Goal: Task Accomplishment & Management: Manage account settings

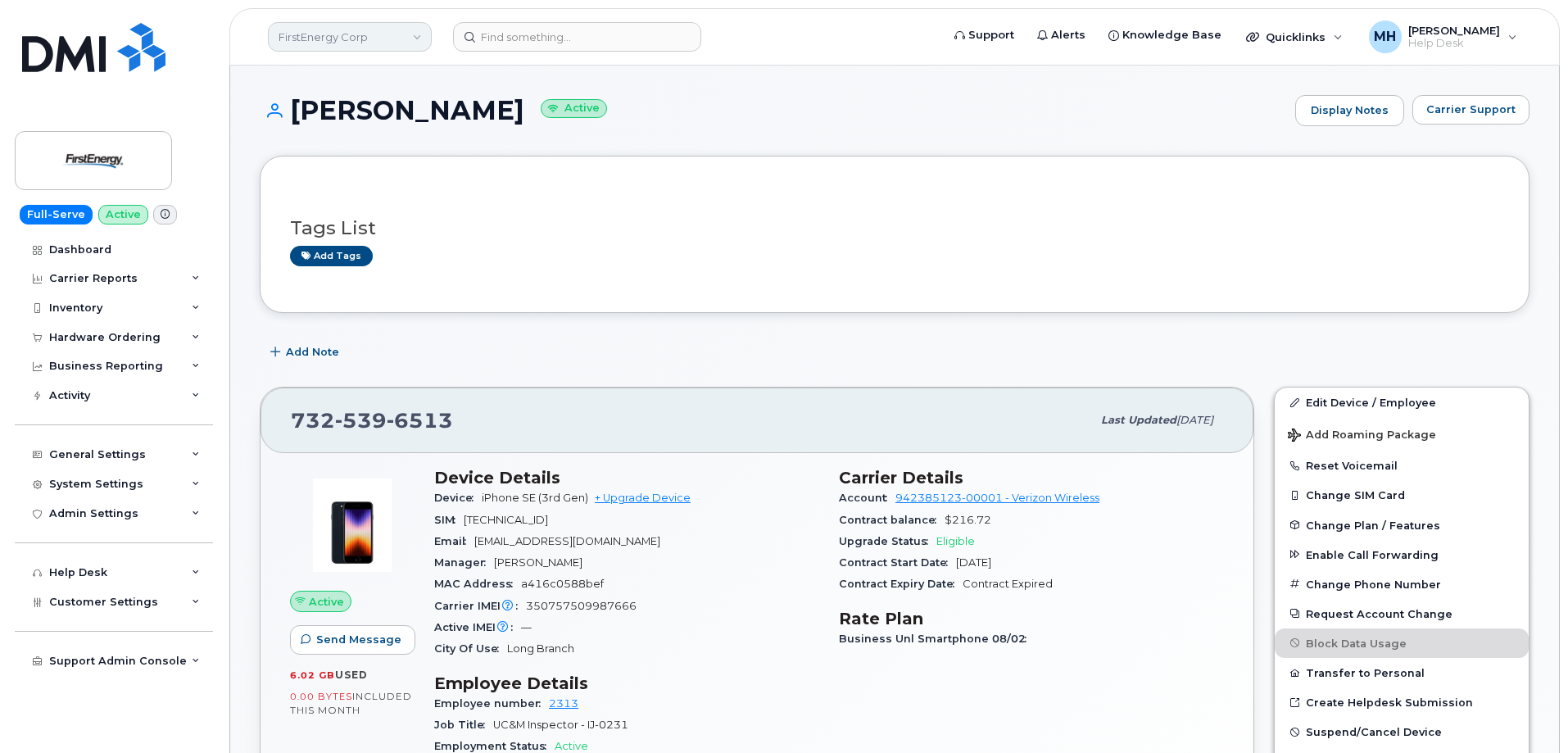
click at [311, 43] on link "FirstEnergy Corp" at bounding box center [350, 37] width 164 height 29
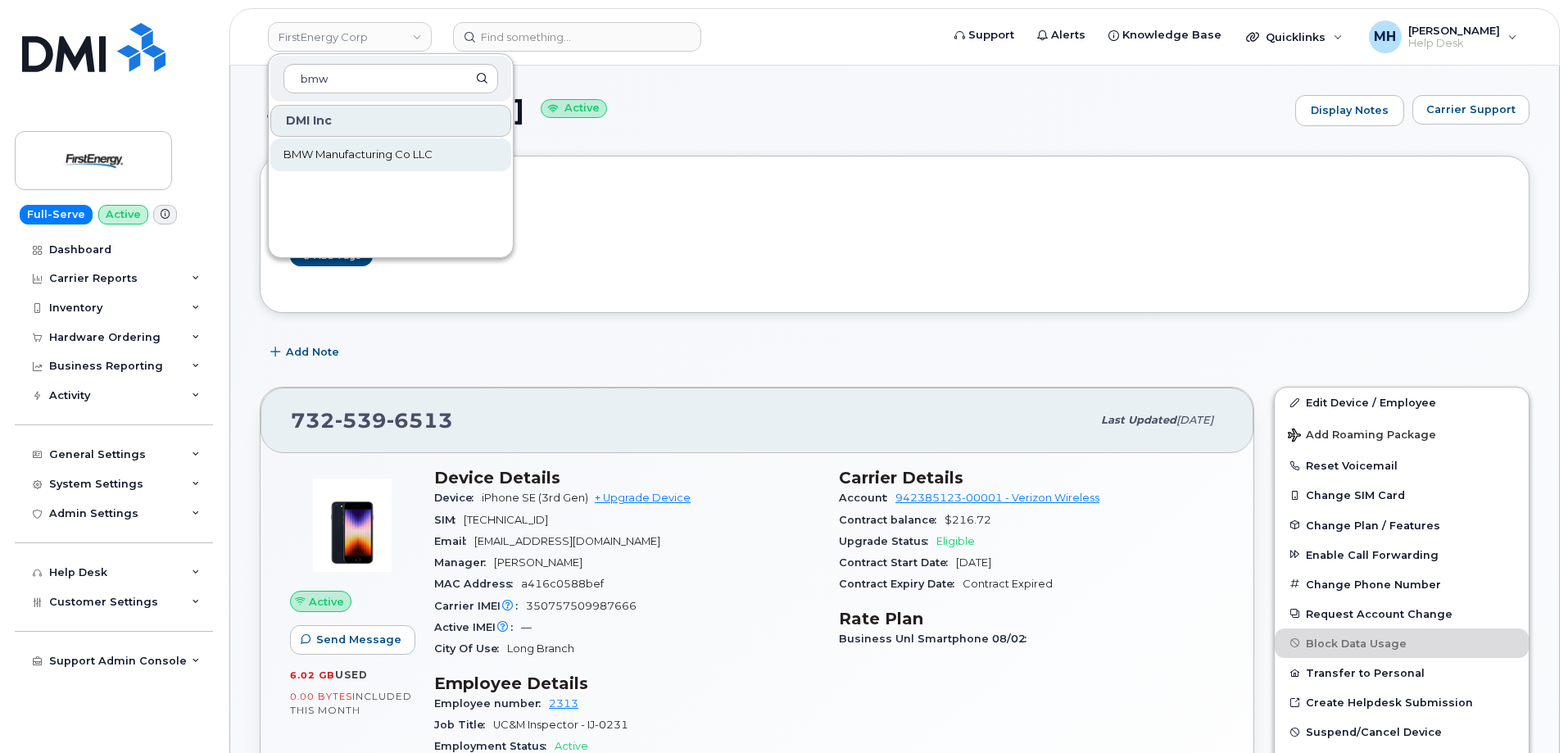
type input "bmw"
click at [313, 147] on span "BMW Manufacturing Co LLC" at bounding box center [357, 155] width 149 height 17
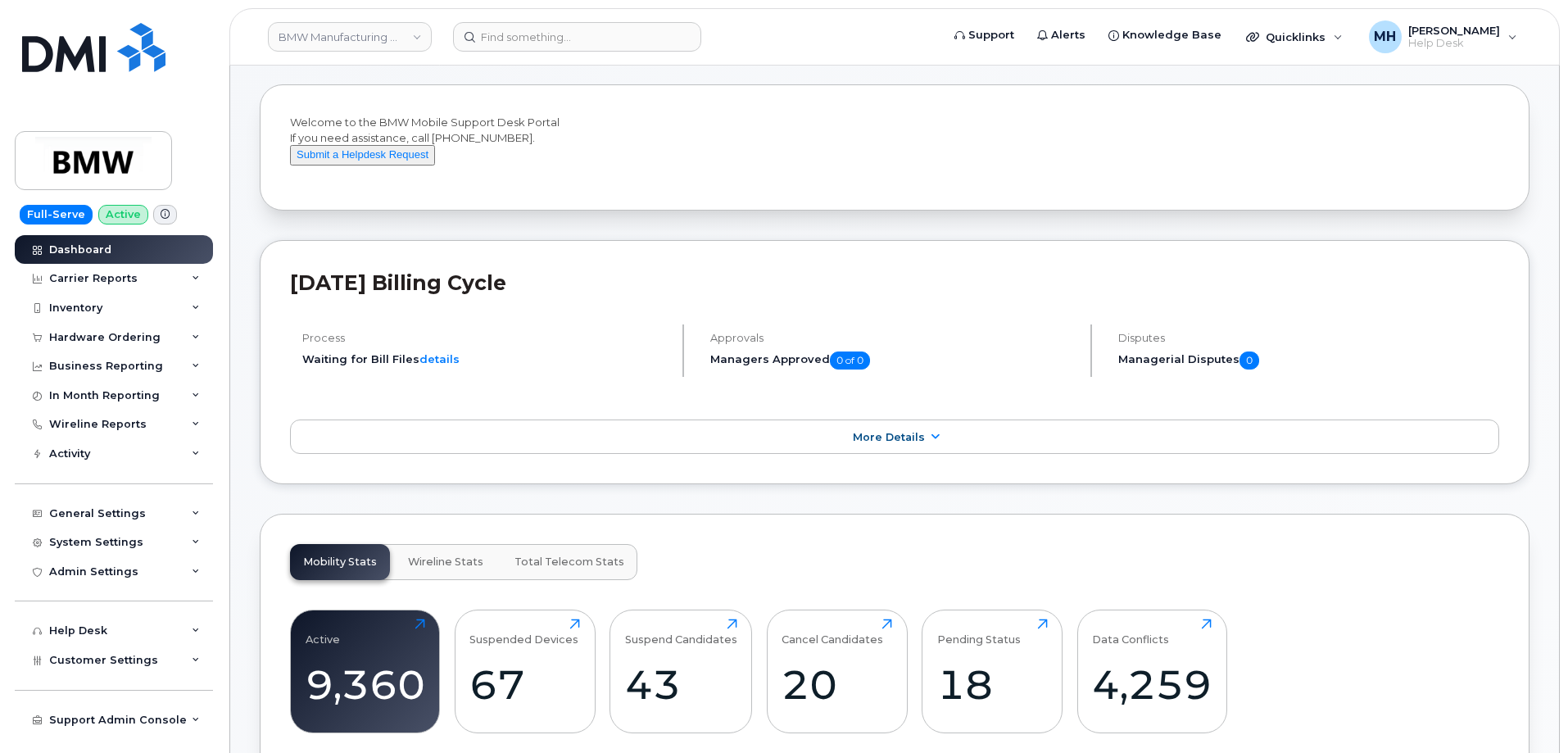
scroll to position [164, 0]
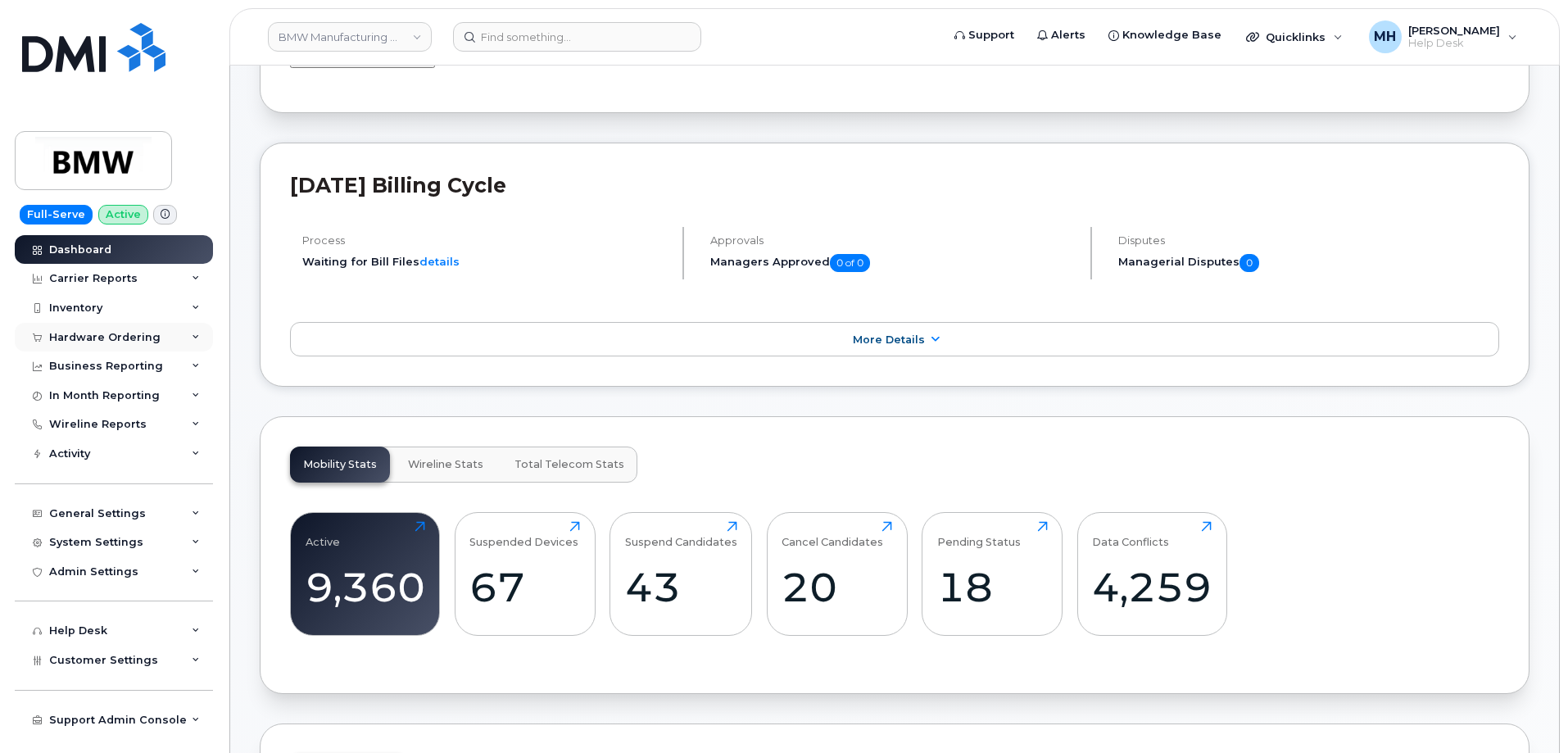
click at [153, 331] on div "Hardware Ordering" at bounding box center [104, 337] width 111 height 13
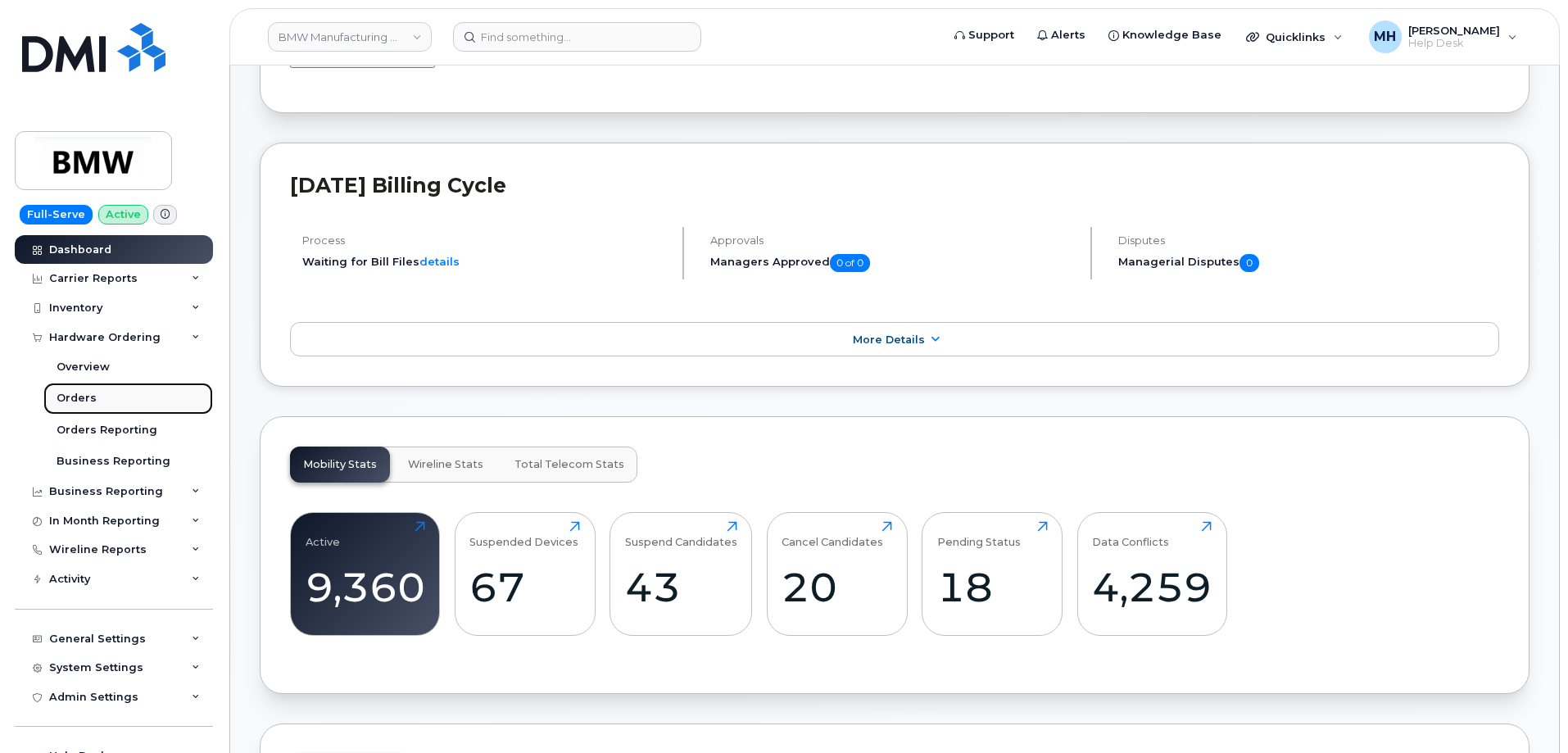
click at [142, 405] on link "Orders" at bounding box center [129, 398] width 169 height 31
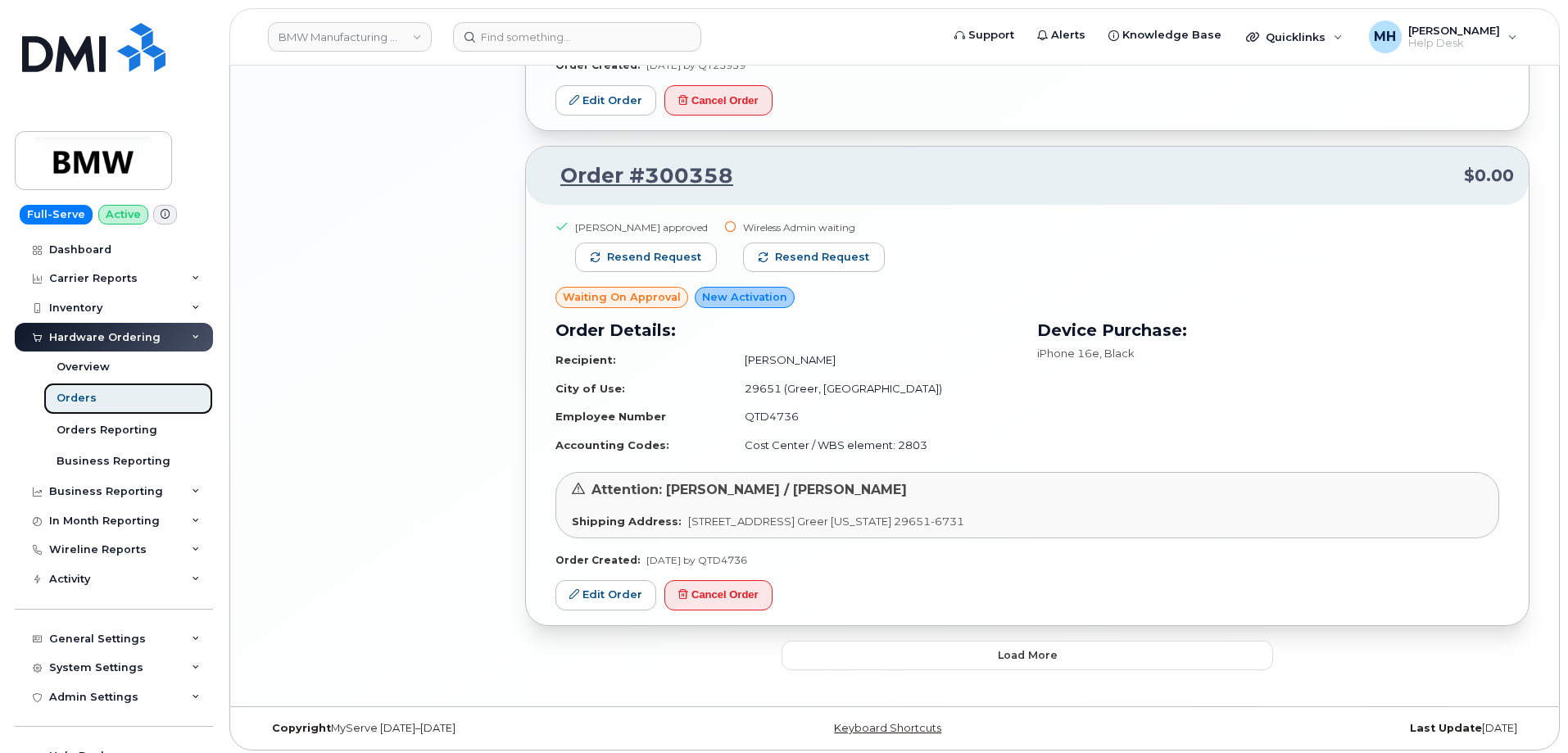
scroll to position [3074, 0]
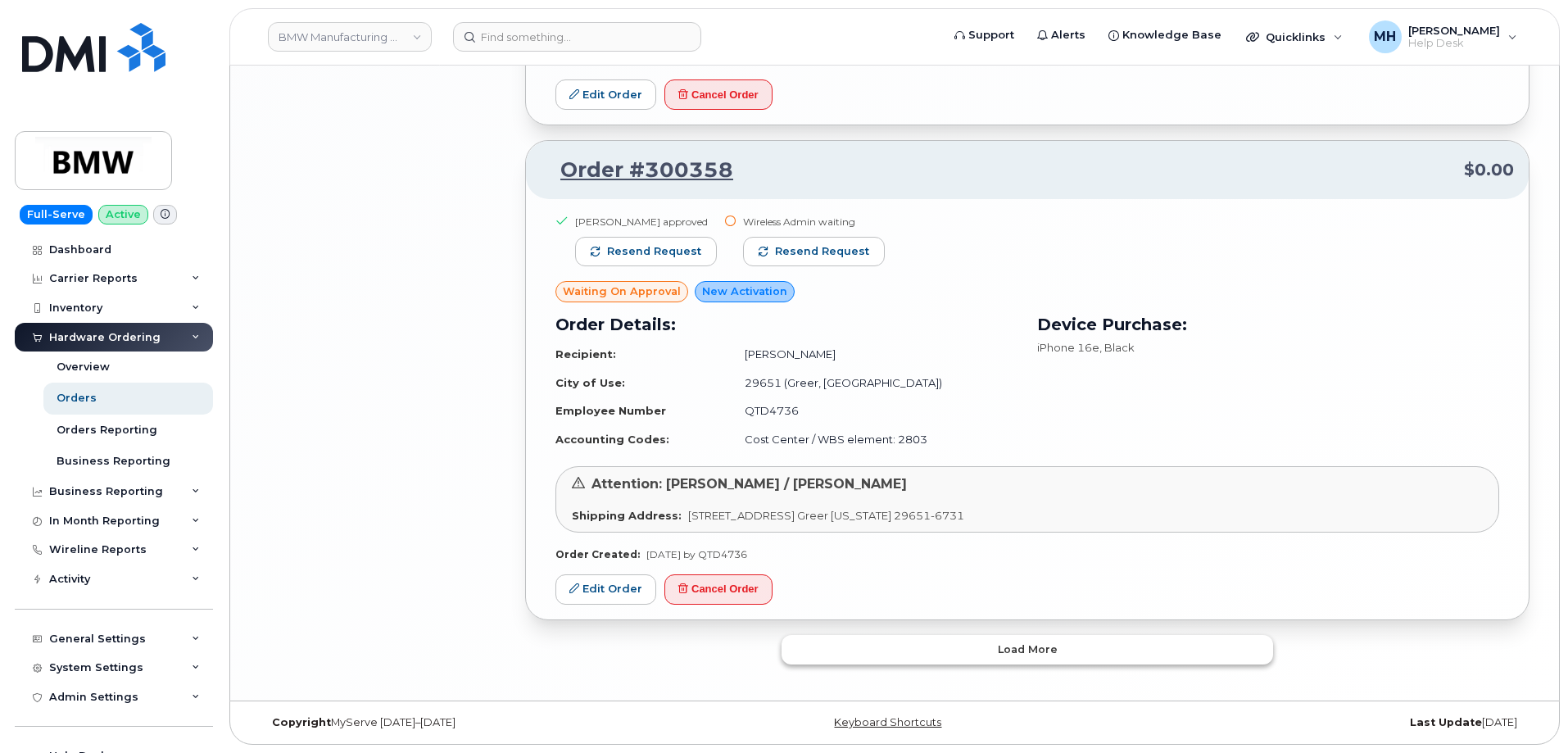
click at [883, 649] on button "Load more" at bounding box center [1027, 650] width 492 height 29
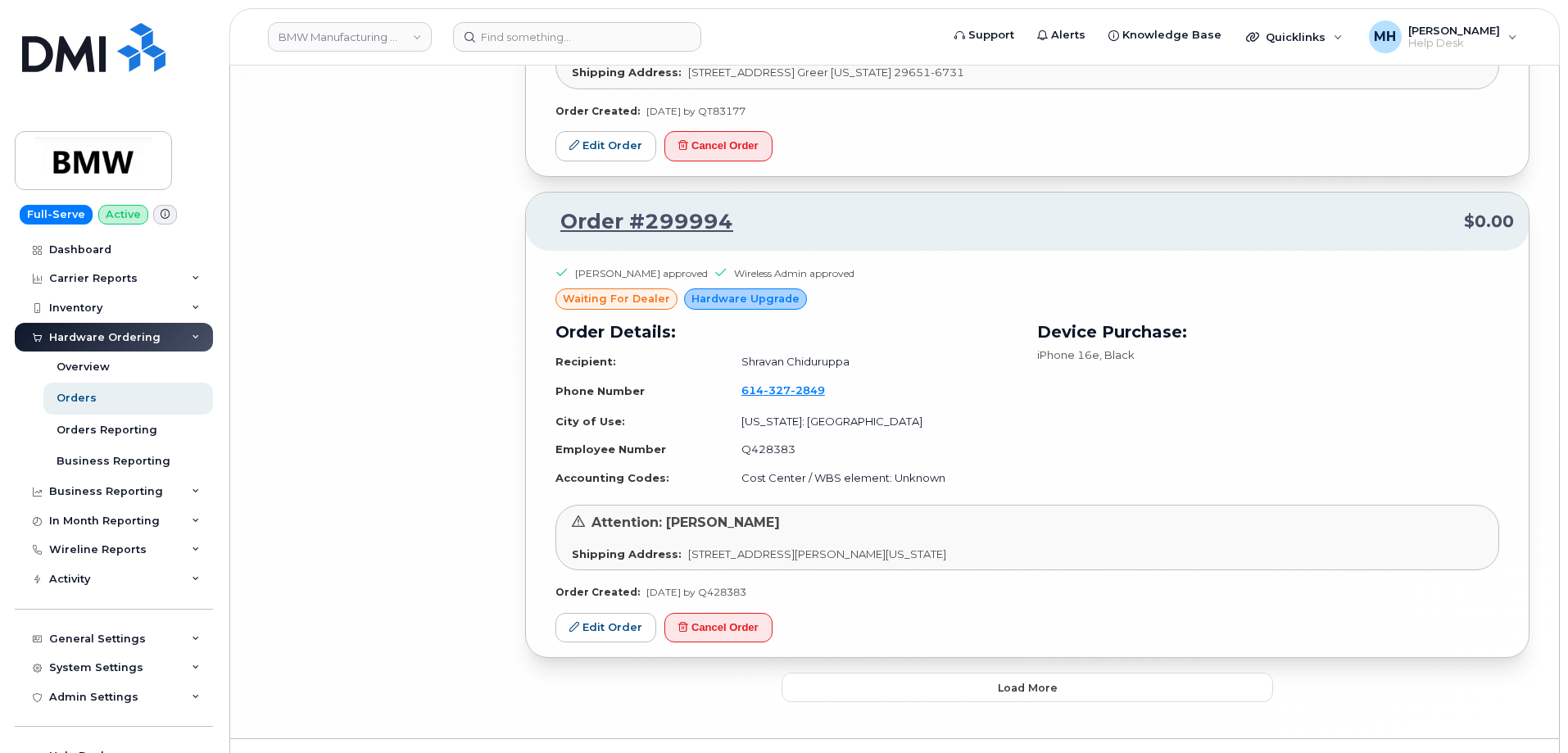
scroll to position [6352, 0]
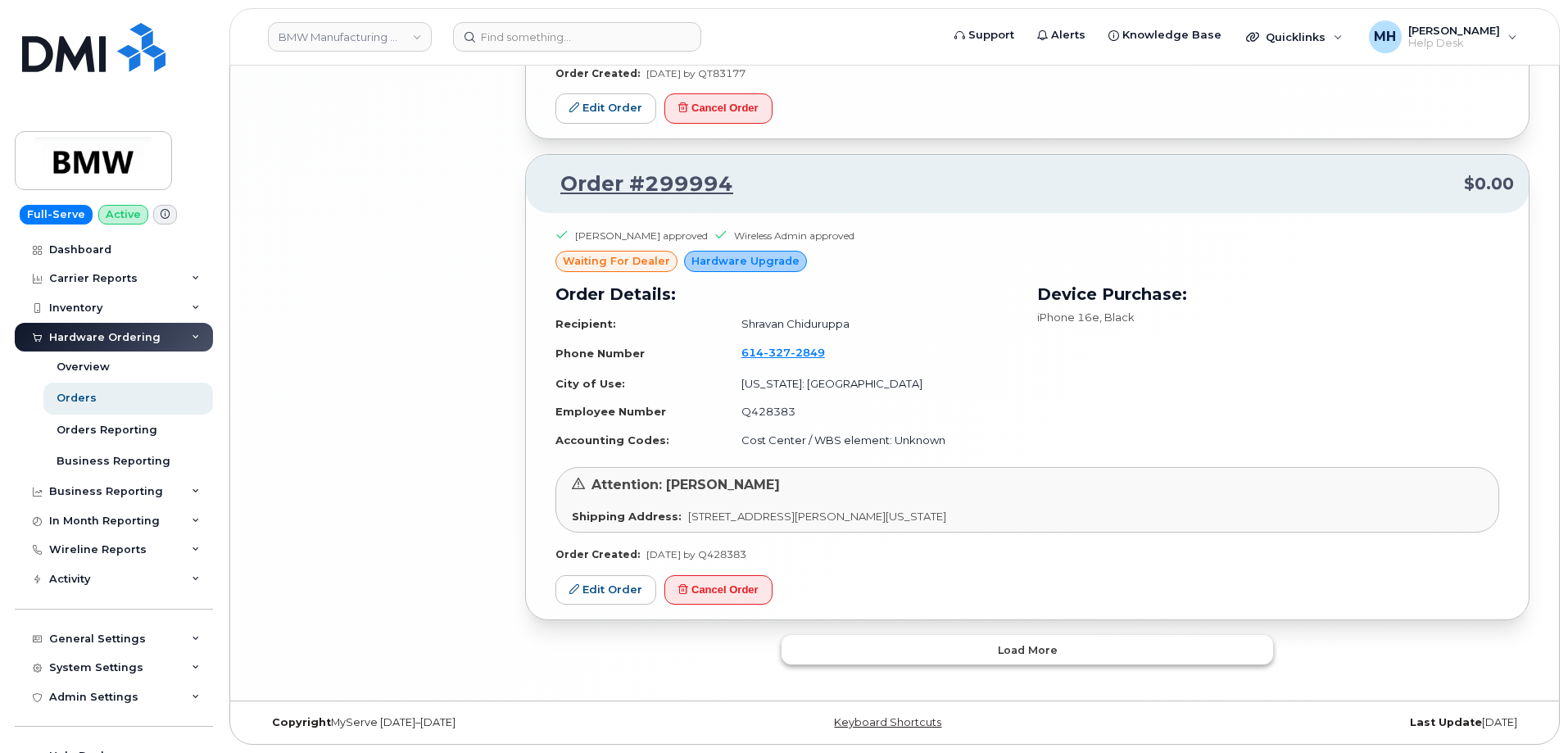
click at [940, 658] on button "Load more" at bounding box center [1027, 650] width 492 height 29
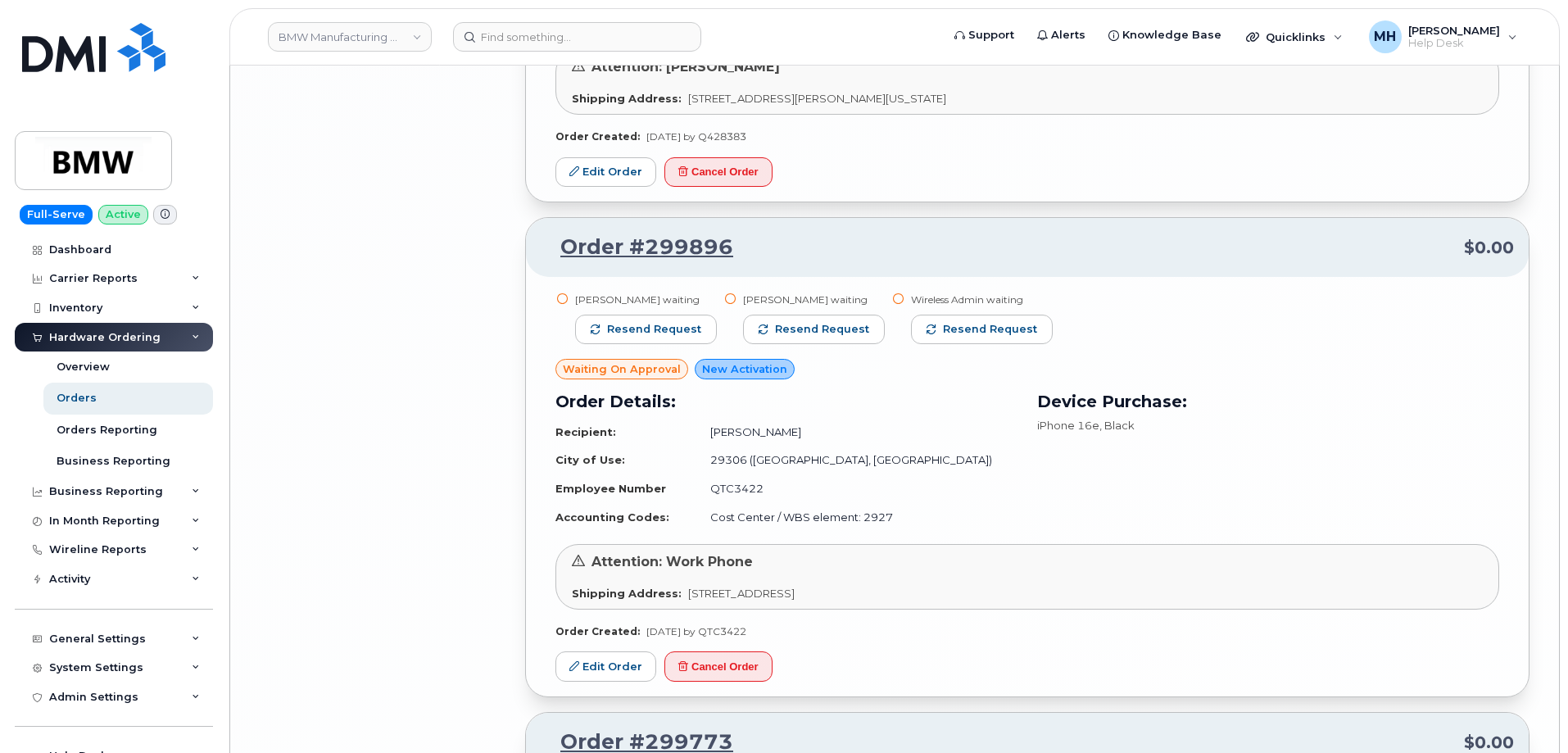
scroll to position [6756, 0]
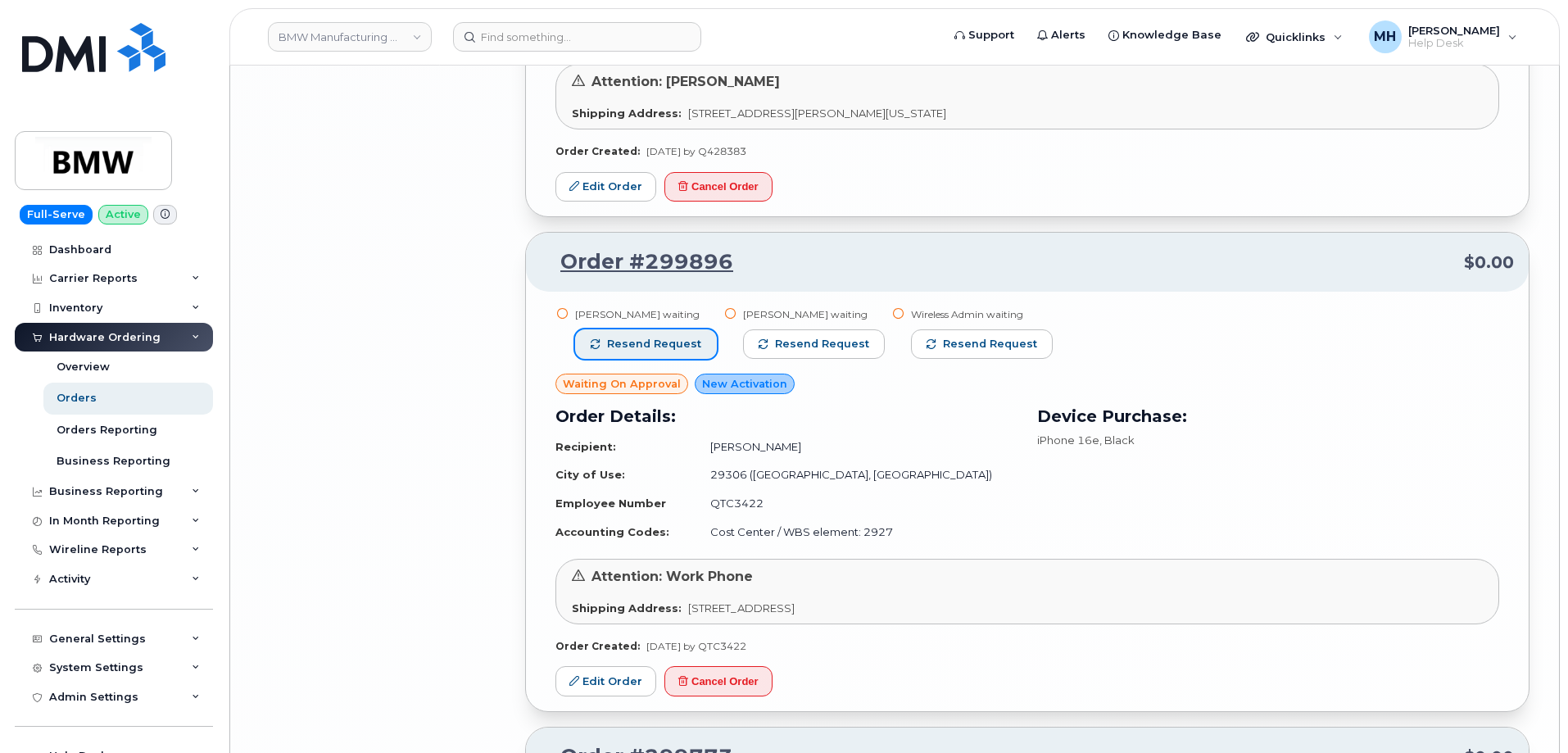
click at [687, 341] on span "Resend request" at bounding box center [653, 344] width 94 height 15
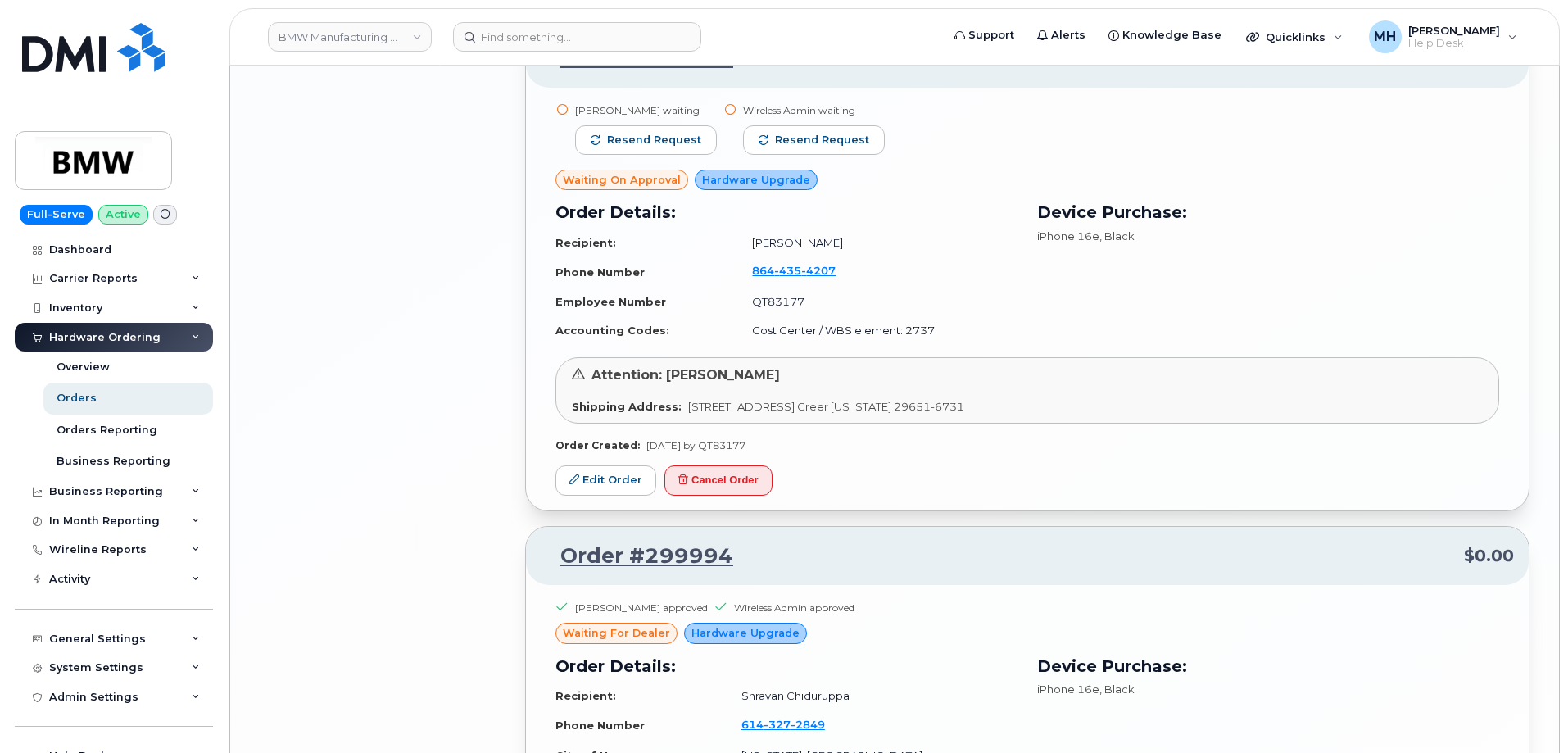
scroll to position [5855, 0]
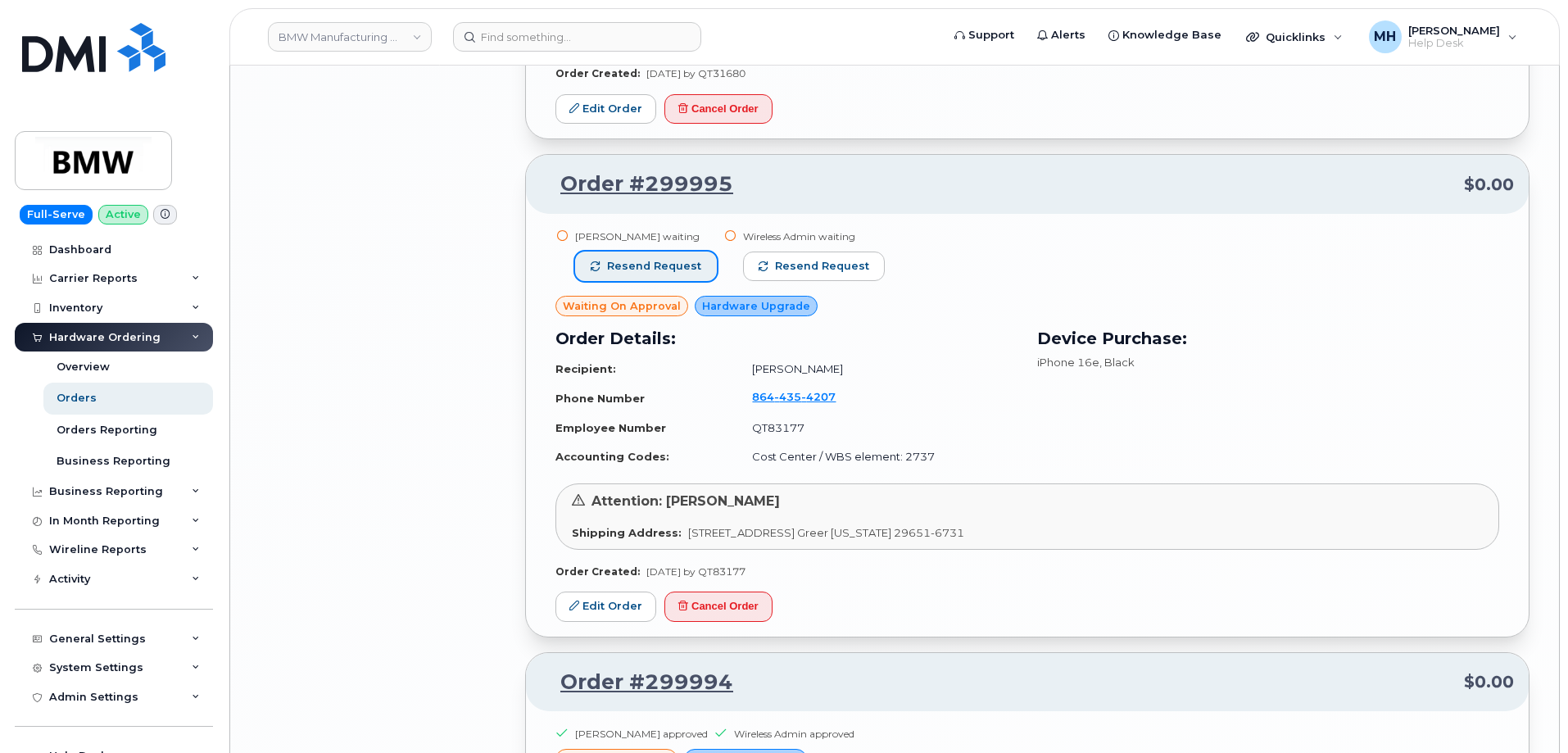
click at [694, 261] on span "Resend request" at bounding box center [653, 266] width 94 height 15
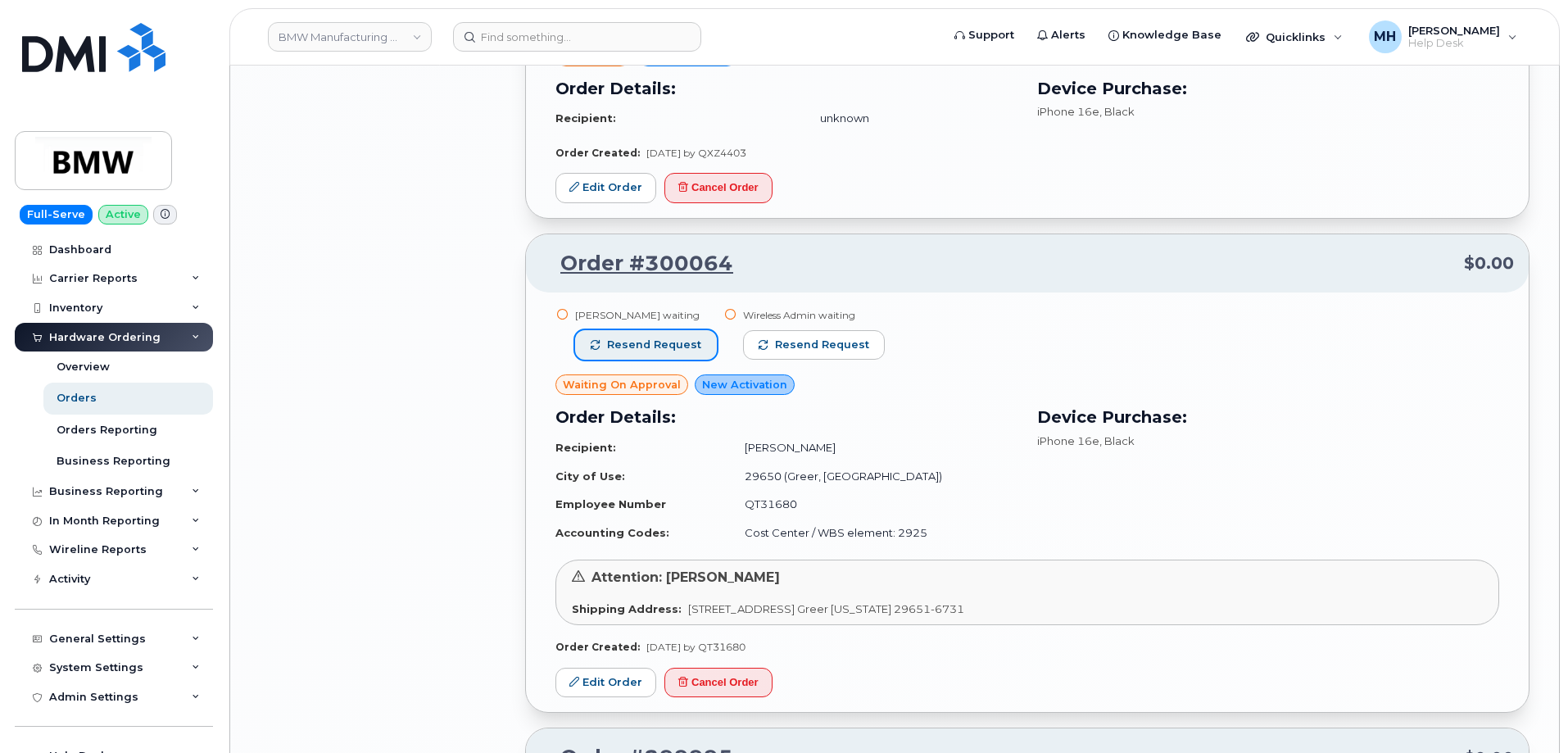
click at [684, 351] on span "Resend request" at bounding box center [653, 344] width 94 height 15
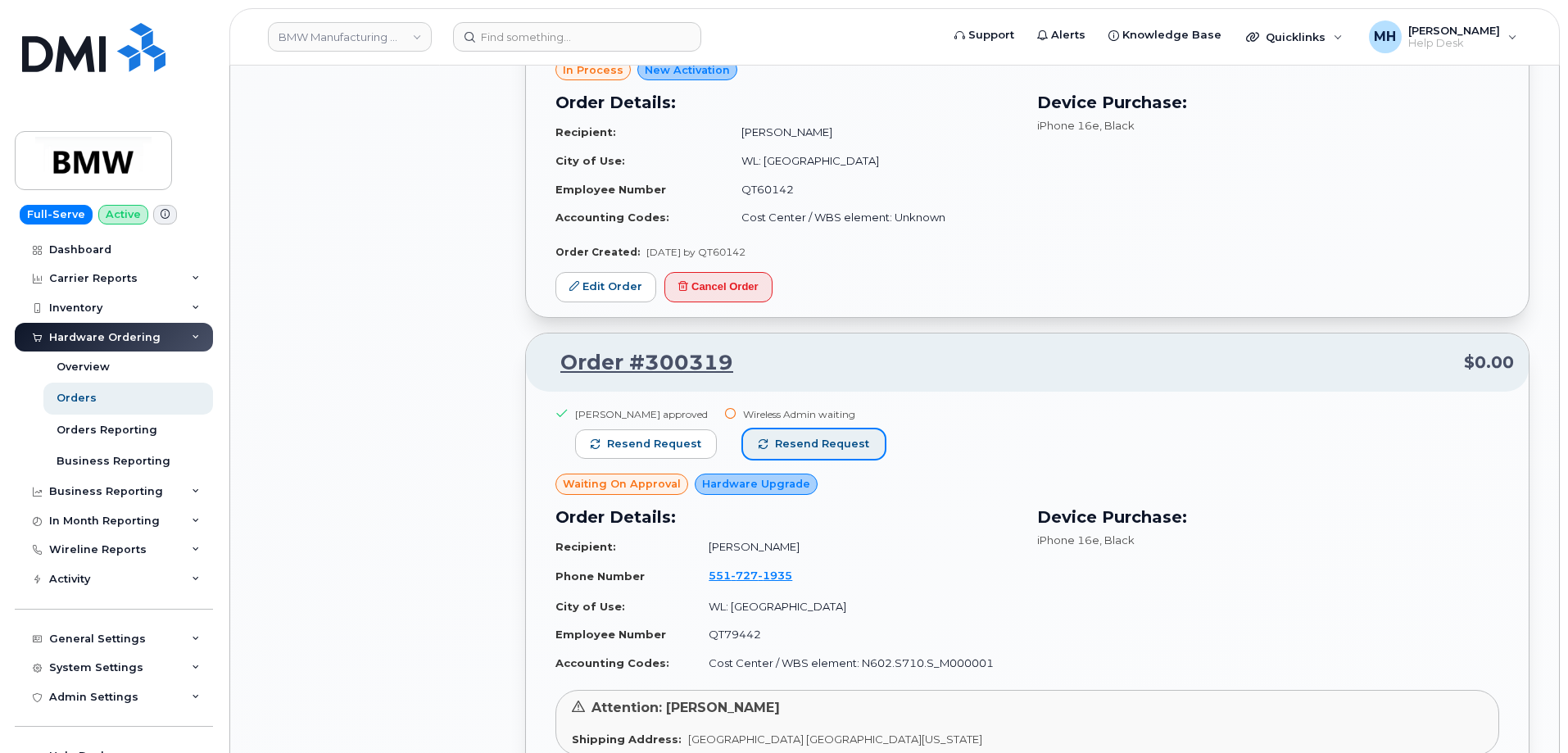
click at [781, 430] on button "Resend request" at bounding box center [813, 444] width 141 height 29
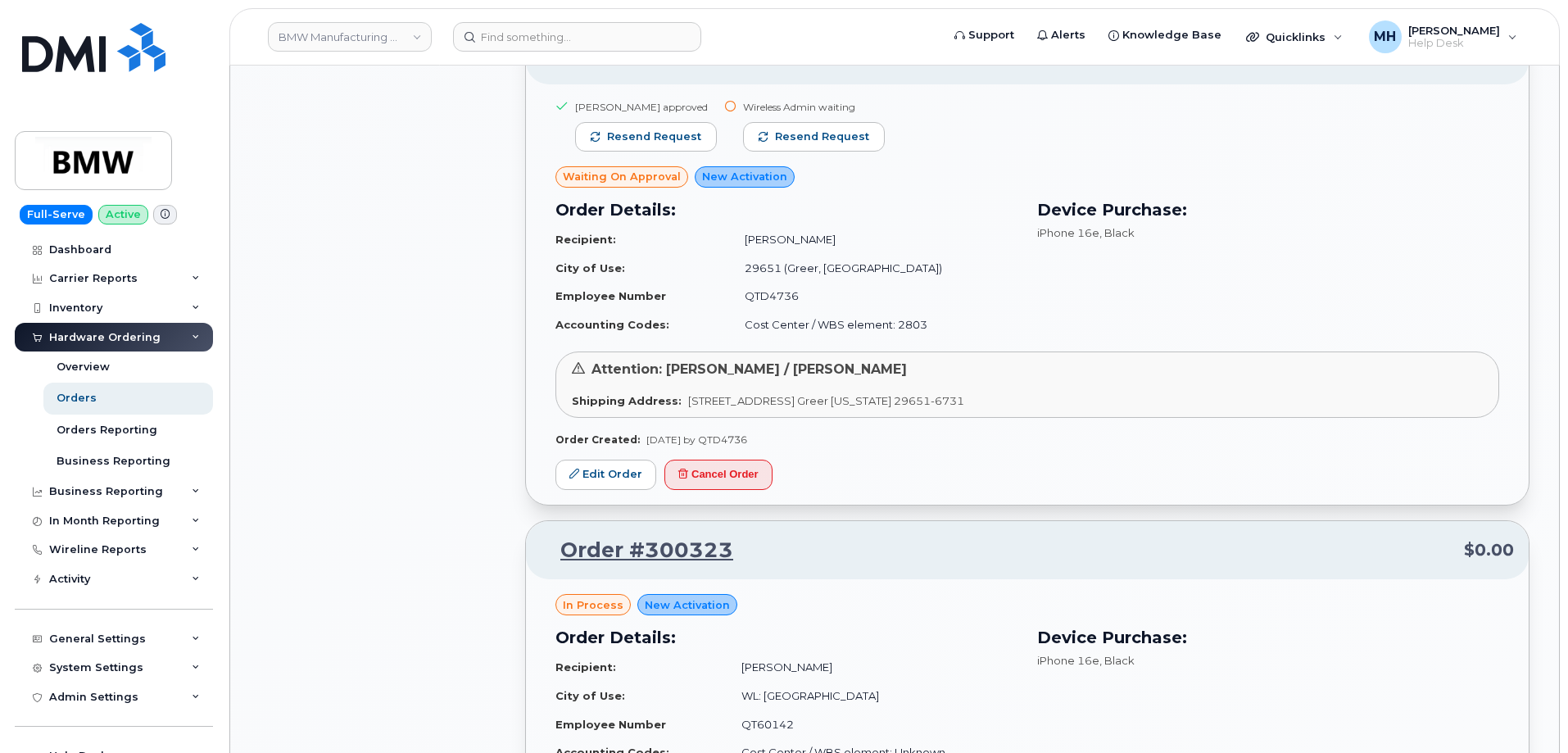
scroll to position [3068, 0]
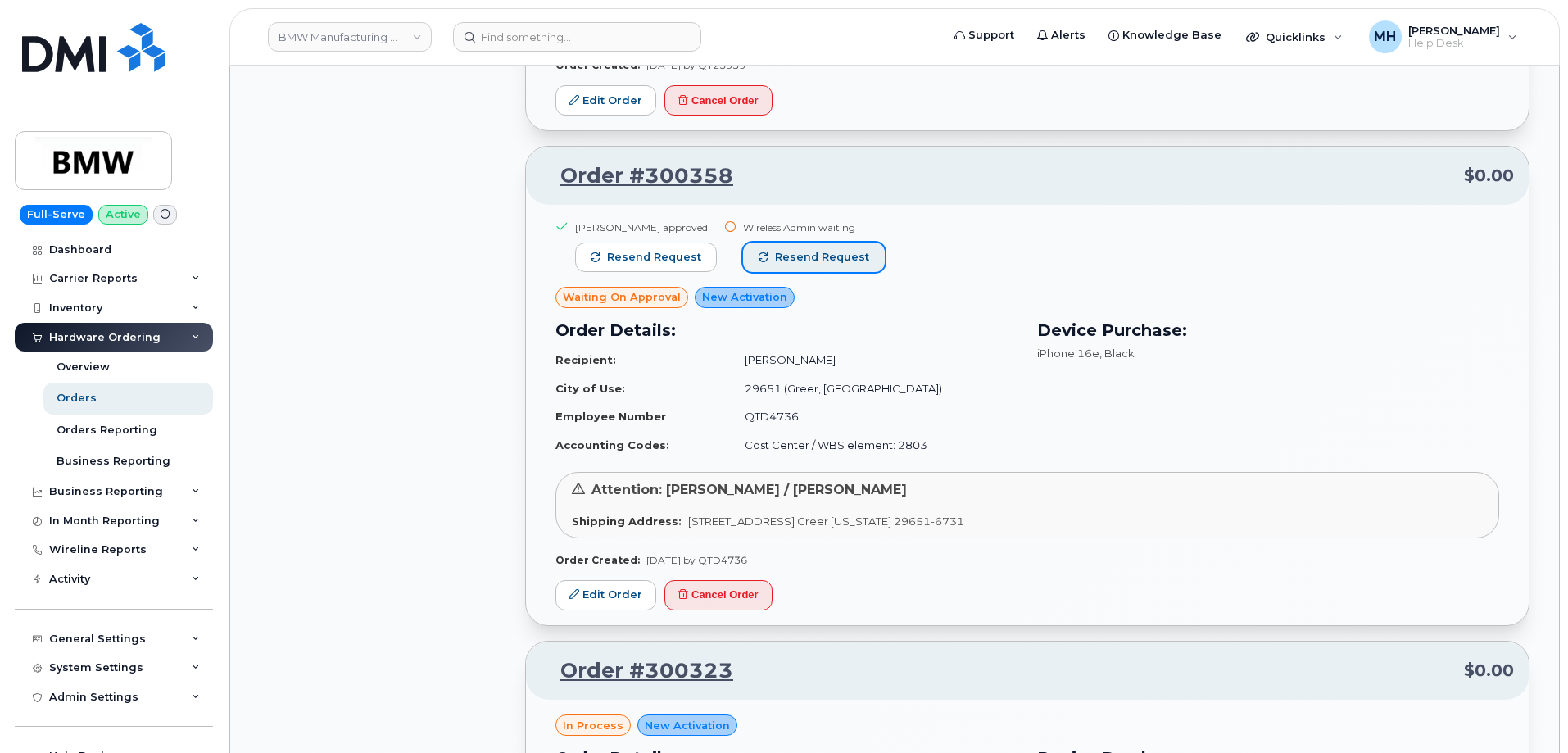
drag, startPoint x: 788, startPoint y: 254, endPoint x: 868, endPoint y: 363, distance: 135.2
click at [789, 254] on span "Resend request" at bounding box center [822, 257] width 94 height 15
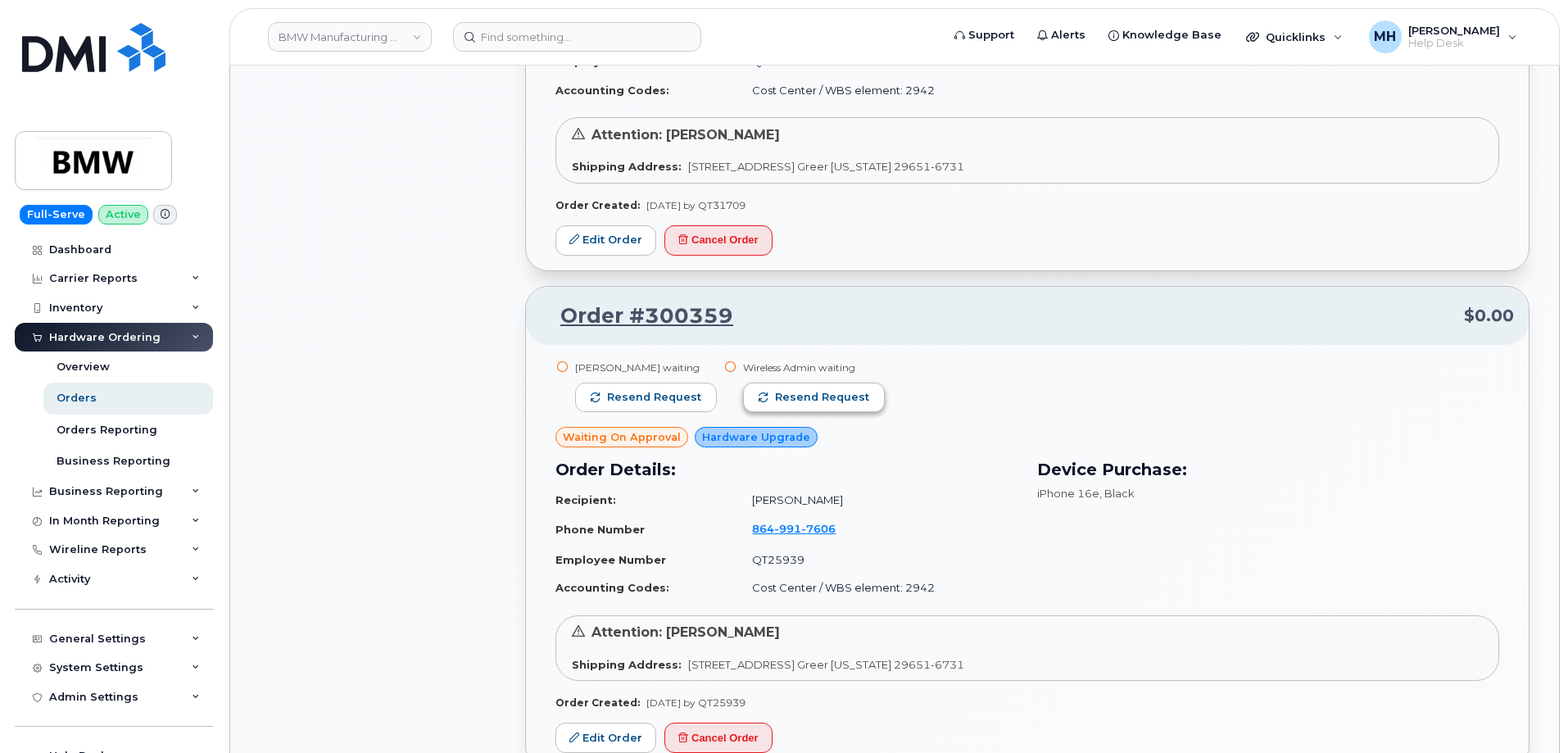
scroll to position [2414, 0]
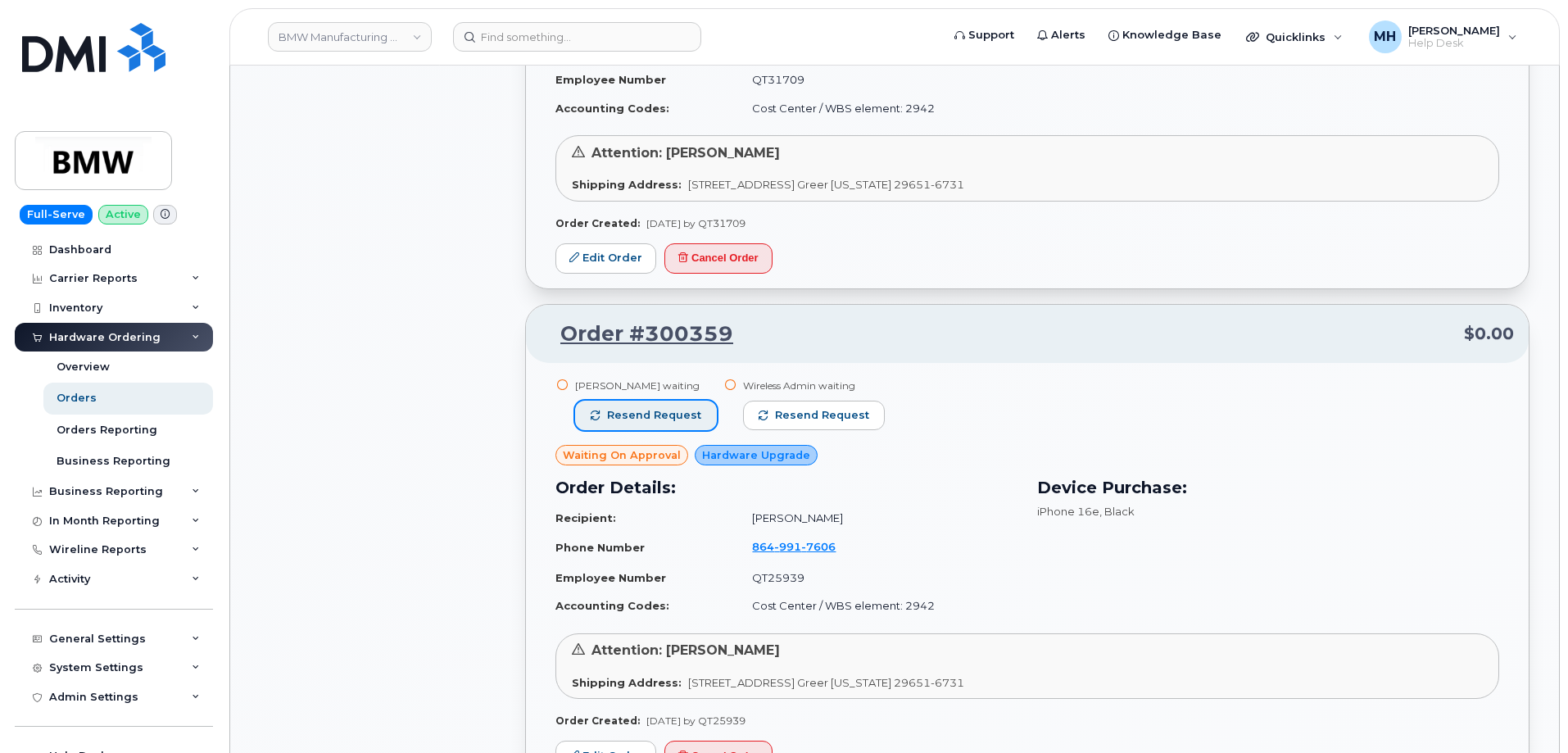
click at [674, 412] on span "Resend request" at bounding box center [653, 415] width 94 height 15
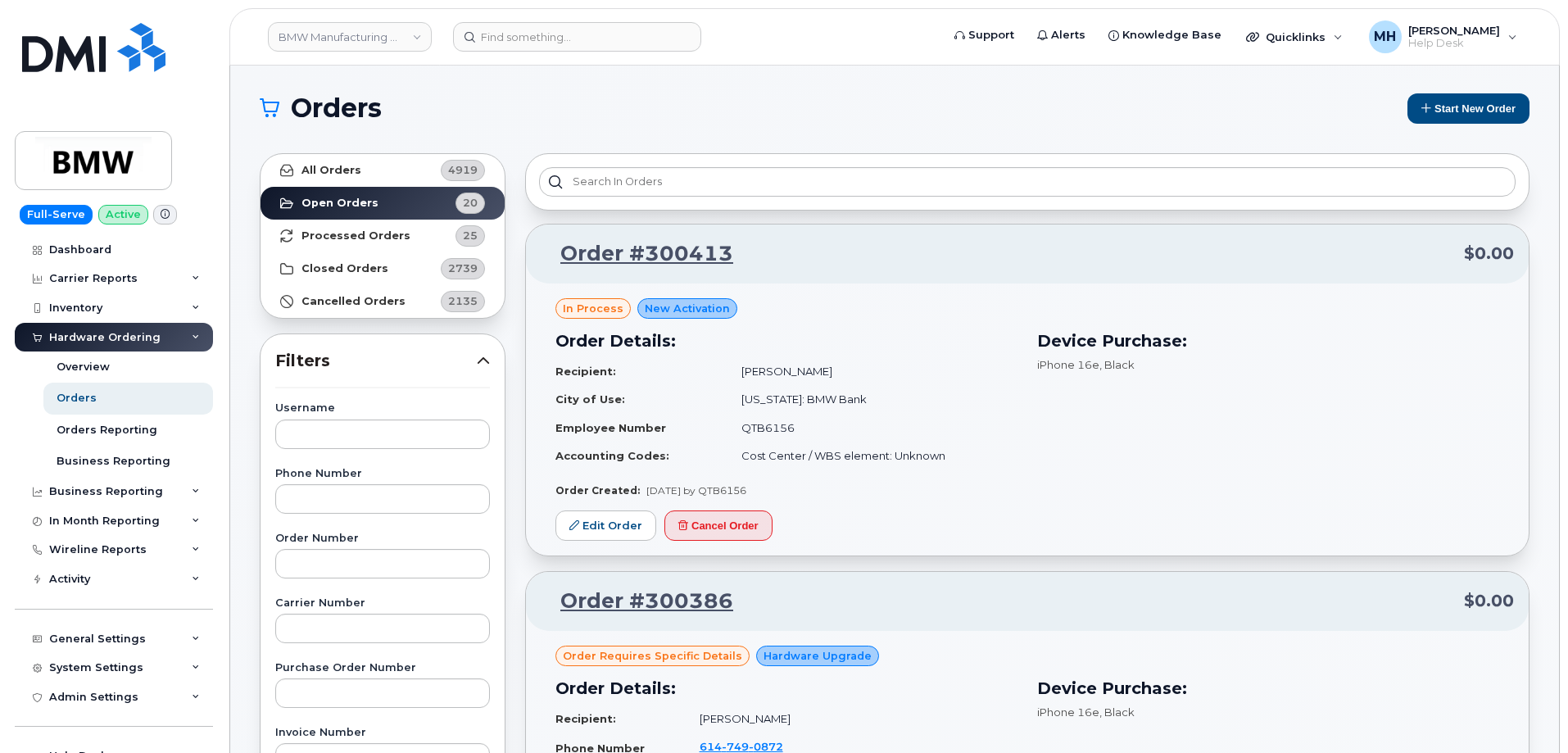
scroll to position [0, 0]
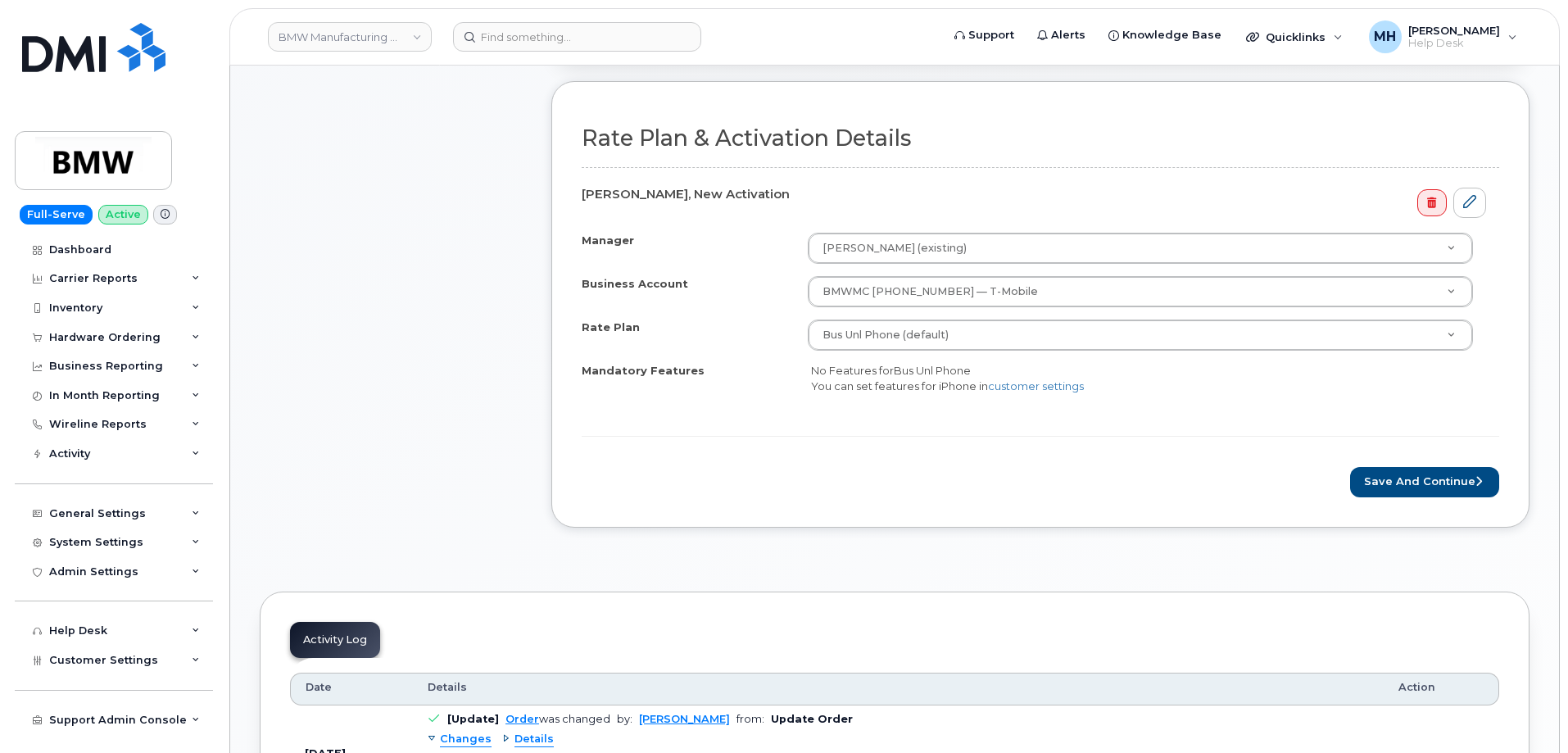
scroll to position [656, 0]
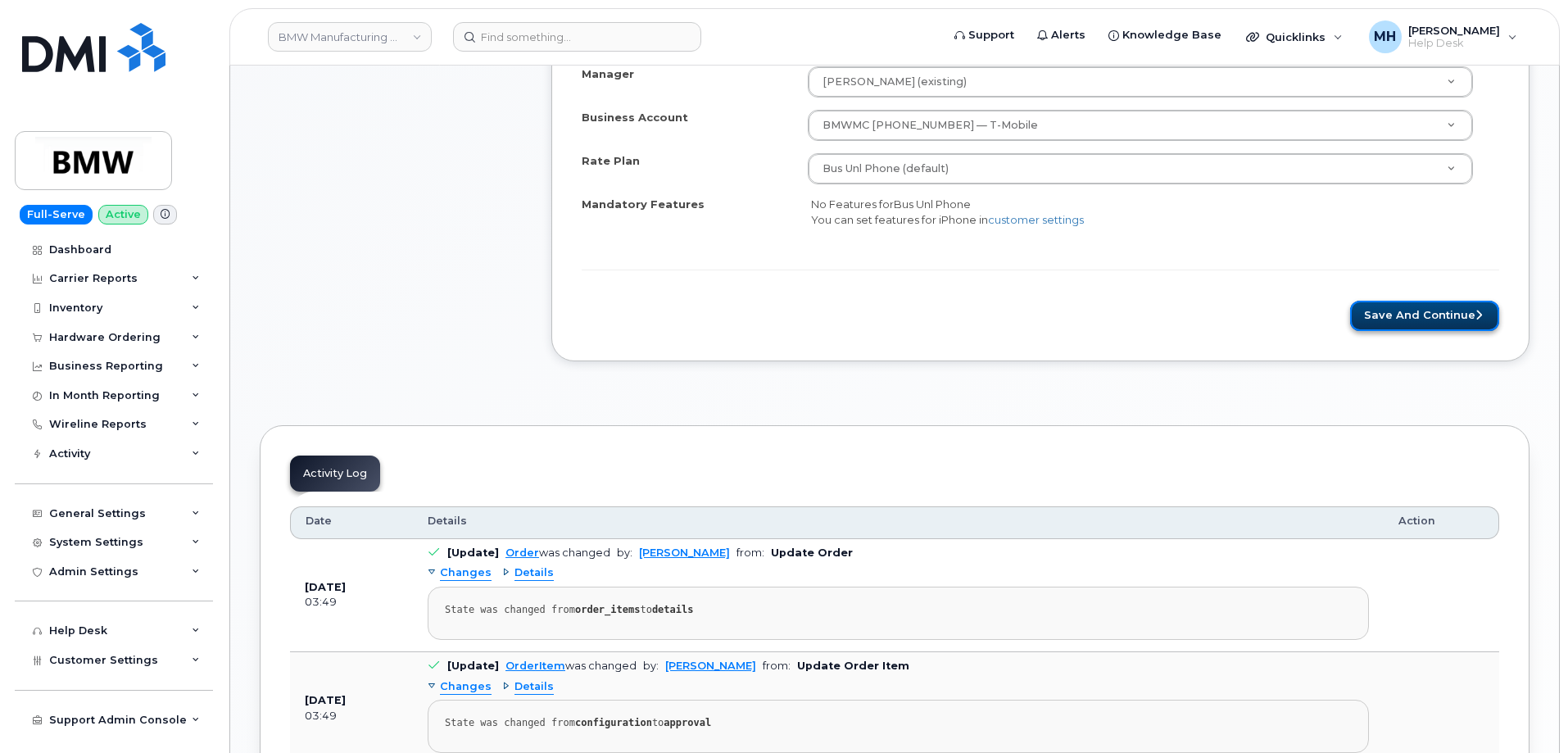
click at [1409, 327] on button "Save and Continue" at bounding box center [1424, 316] width 149 height 30
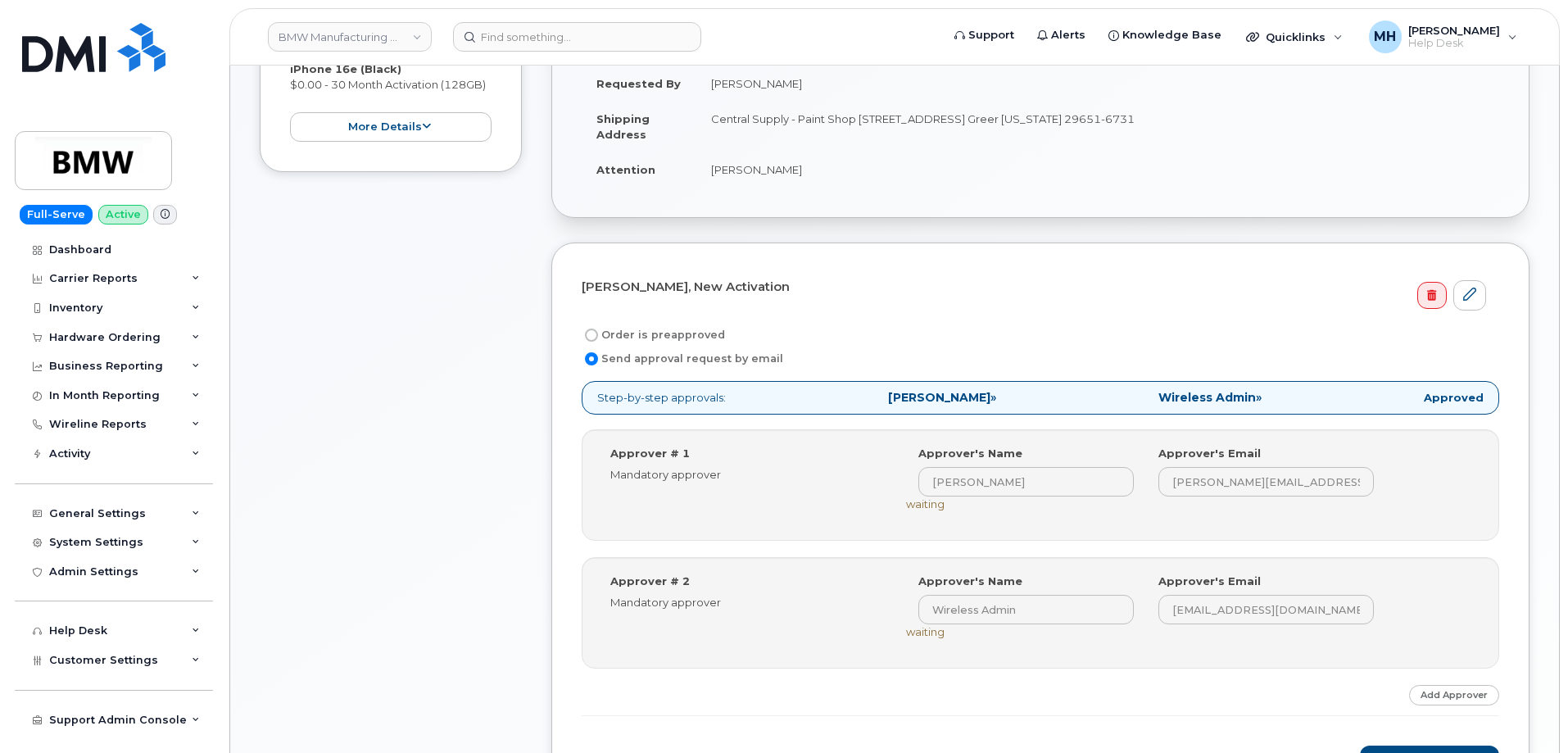
scroll to position [656, 0]
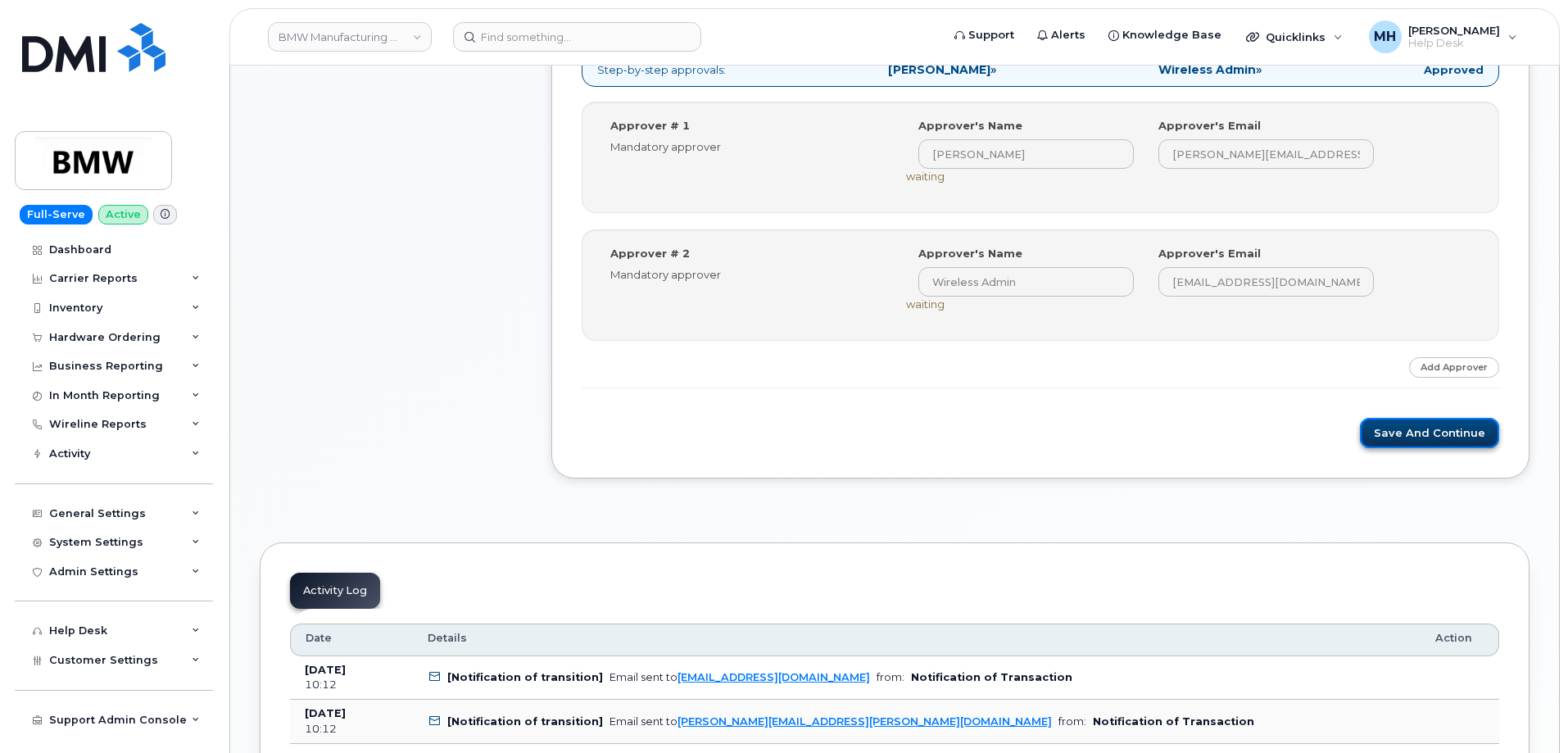
click at [1377, 435] on button "Save and Continue" at bounding box center [1429, 433] width 139 height 30
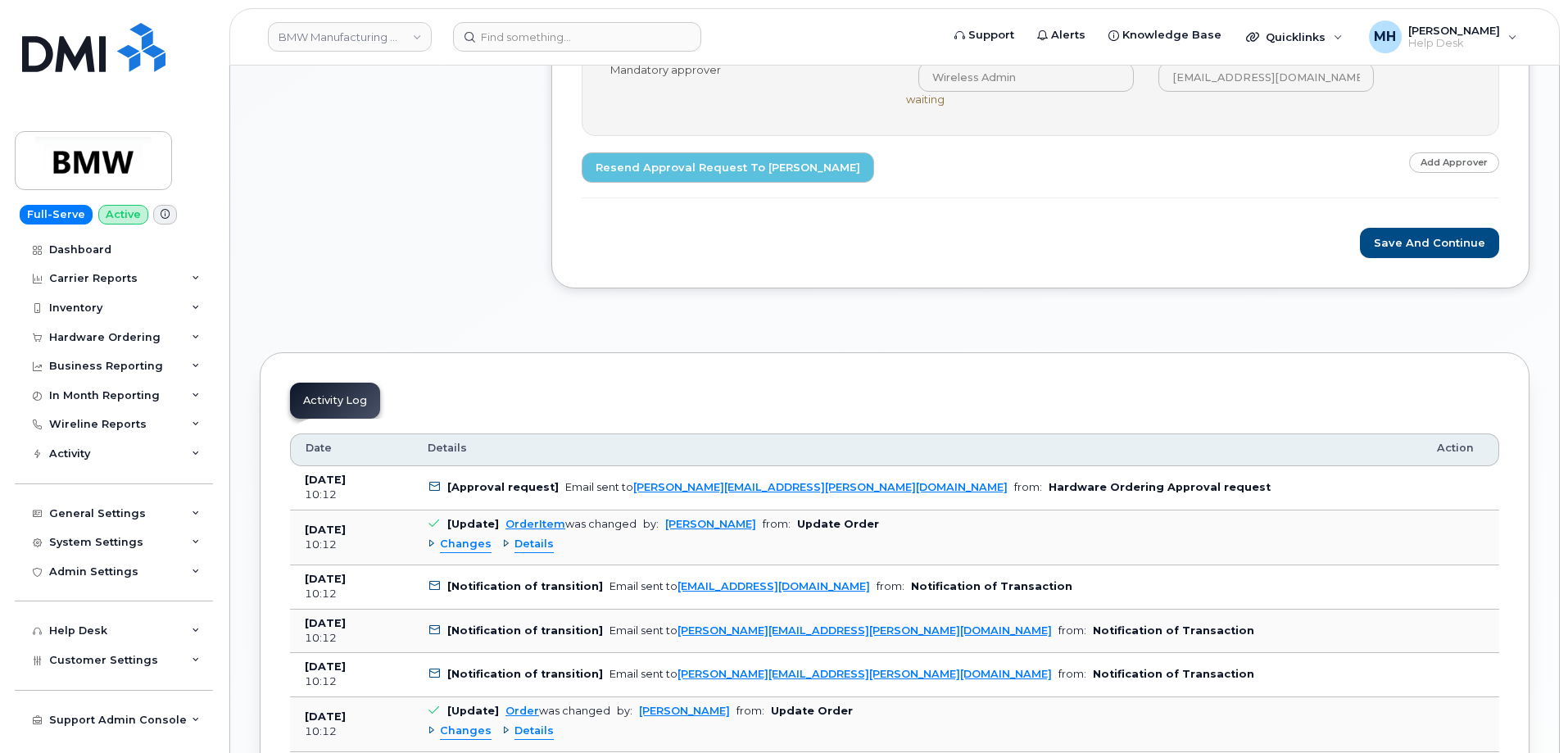
scroll to position [901, 0]
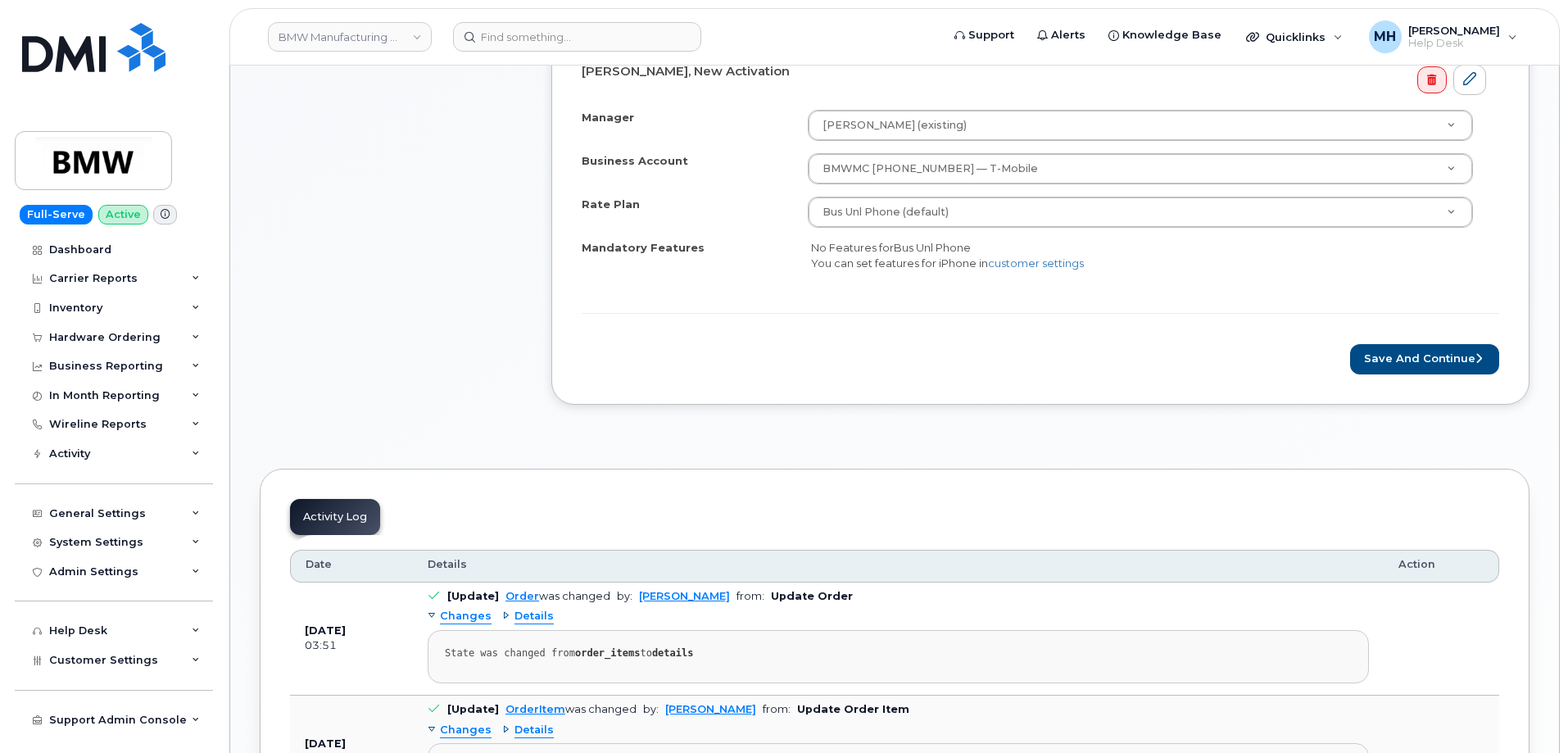
scroll to position [656, 0]
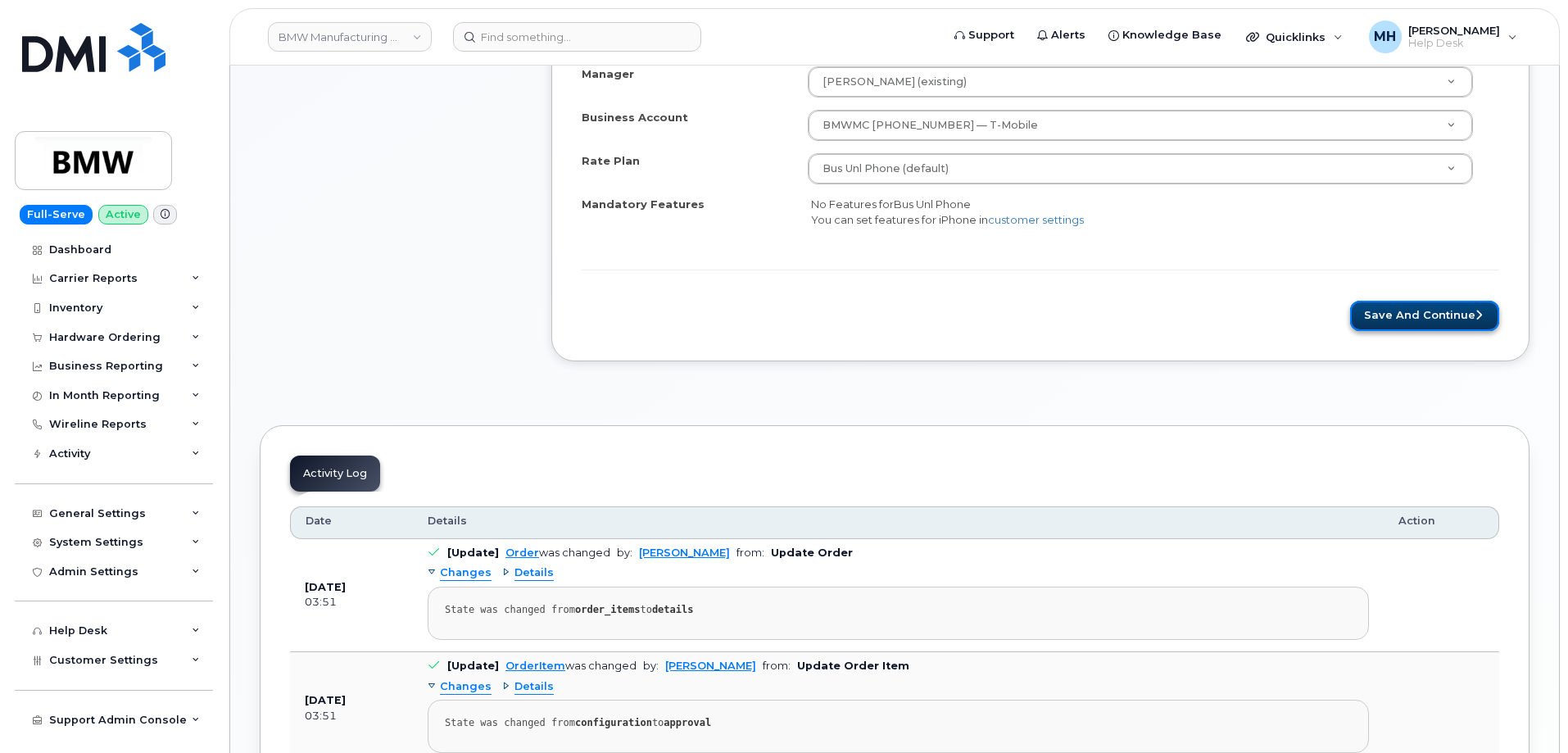
click at [1394, 316] on button "Save and Continue" at bounding box center [1424, 316] width 149 height 30
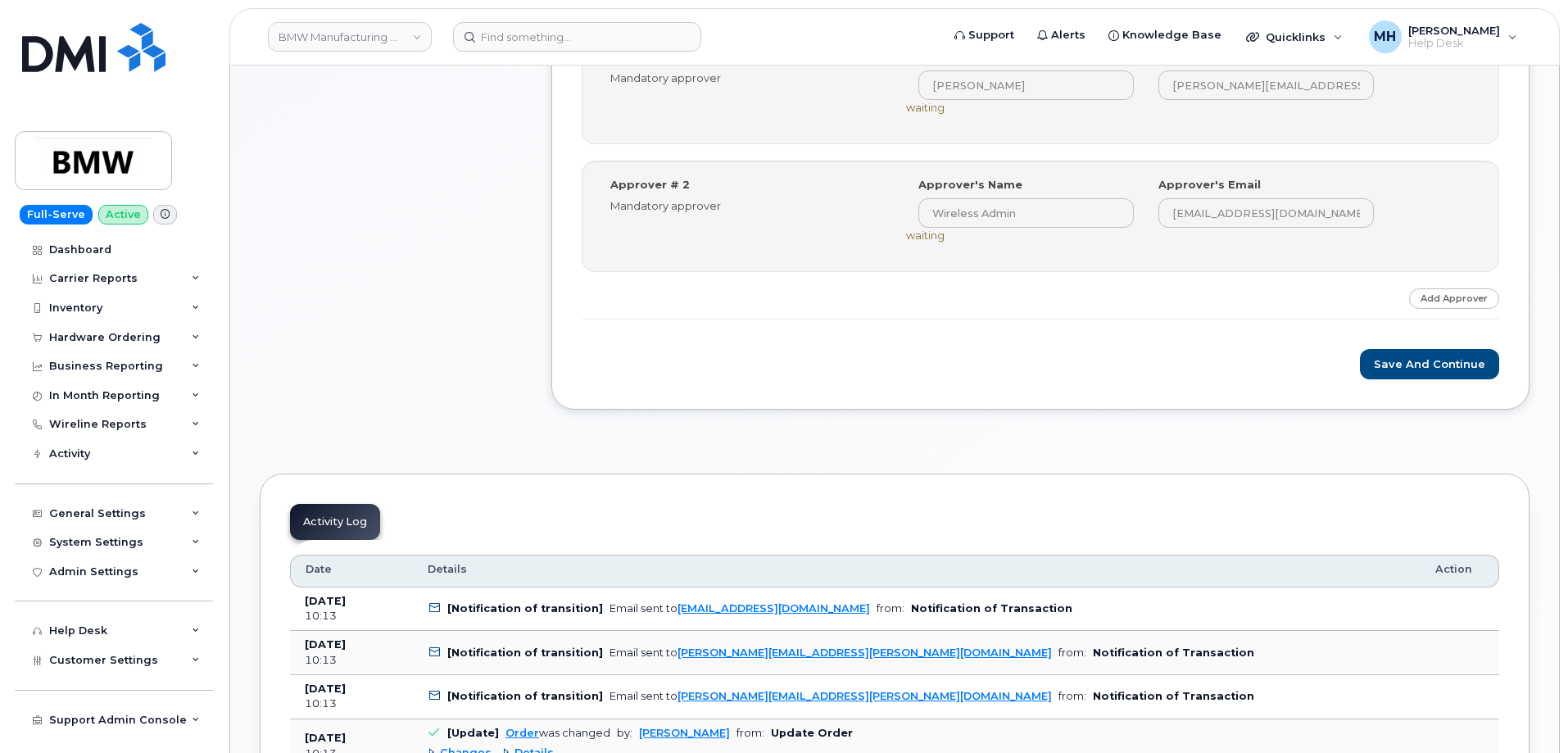
scroll to position [901, 0]
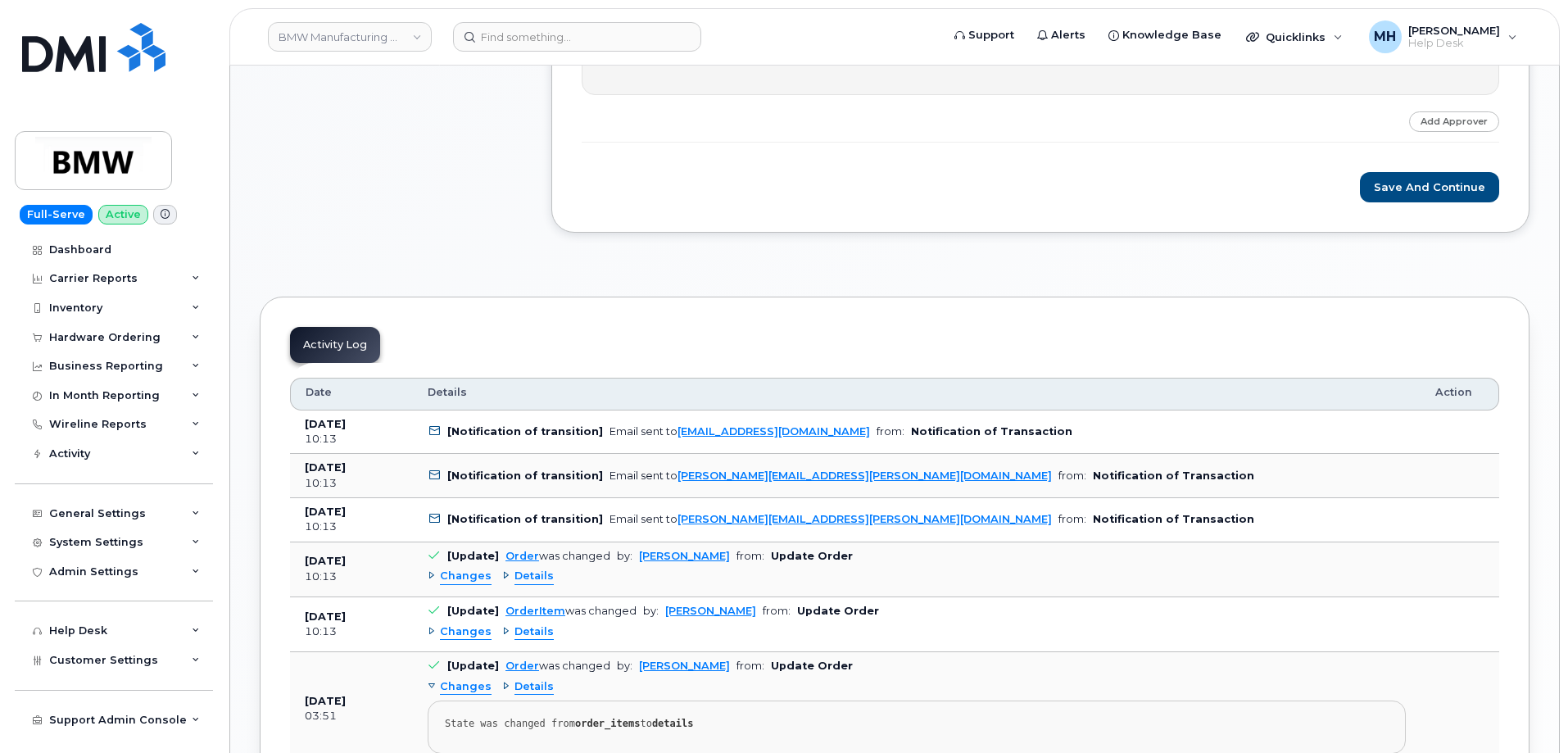
click at [1405, 187] on button "Save and Continue" at bounding box center [1429, 187] width 139 height 30
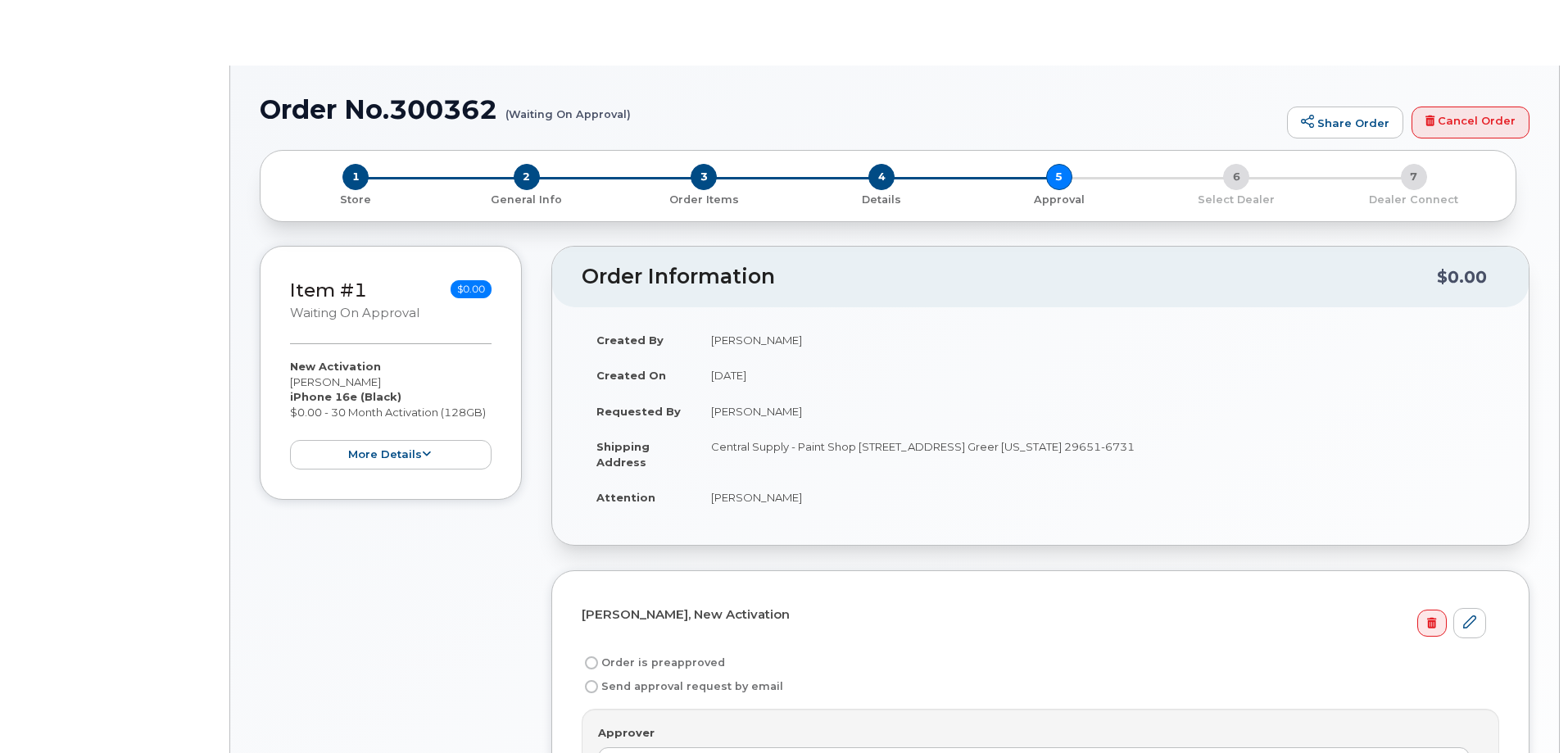
radio input "true"
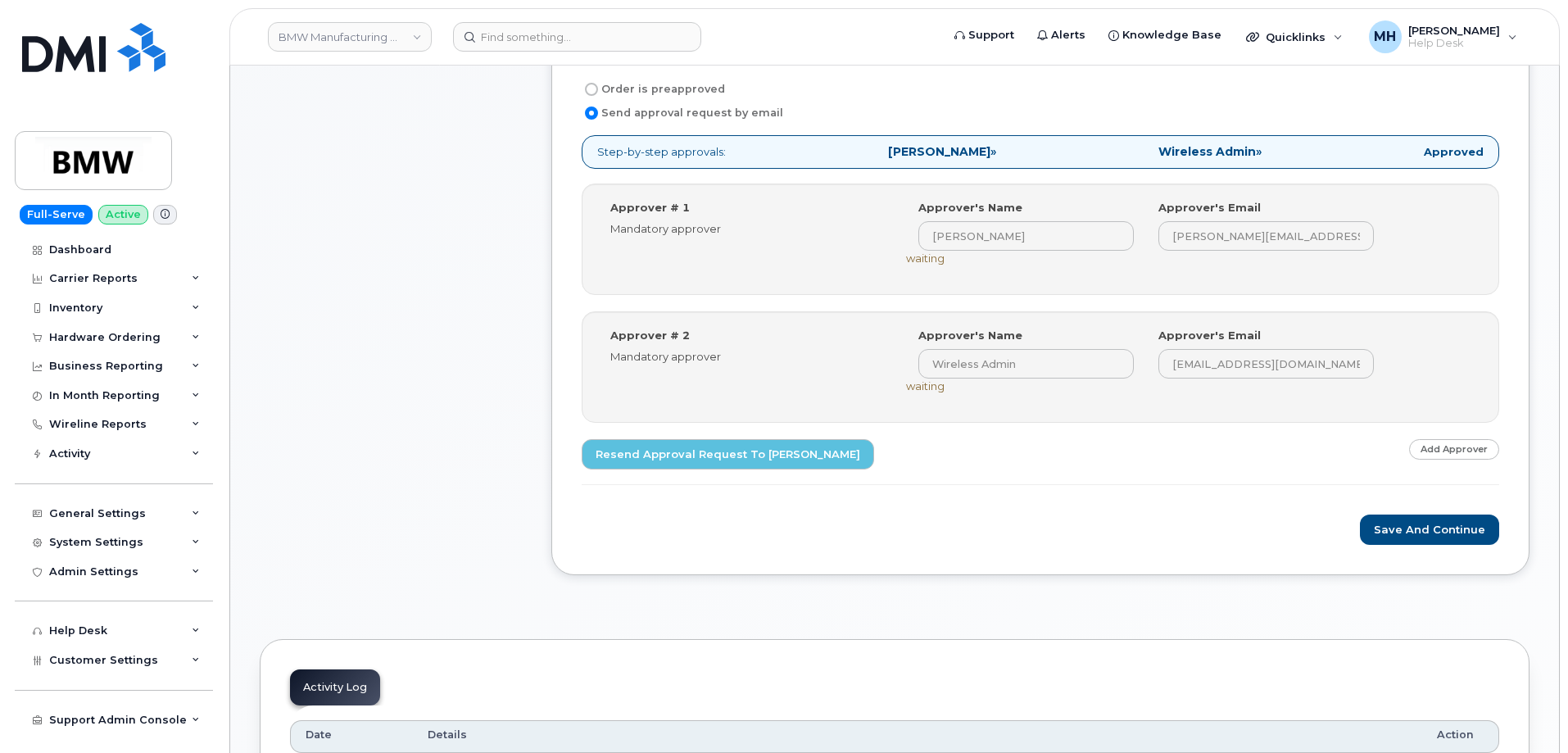
scroll to position [819, 0]
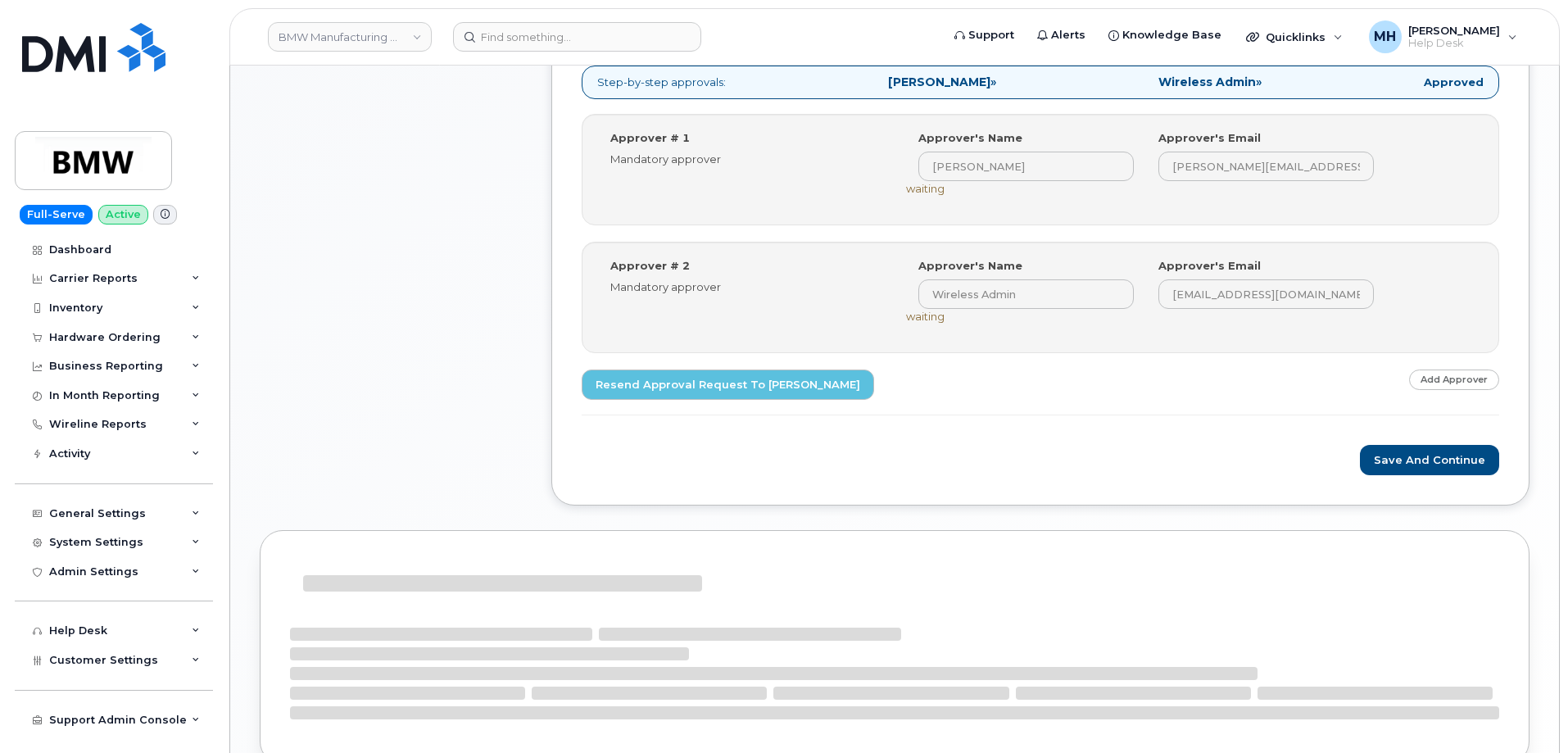
scroll to position [761, 0]
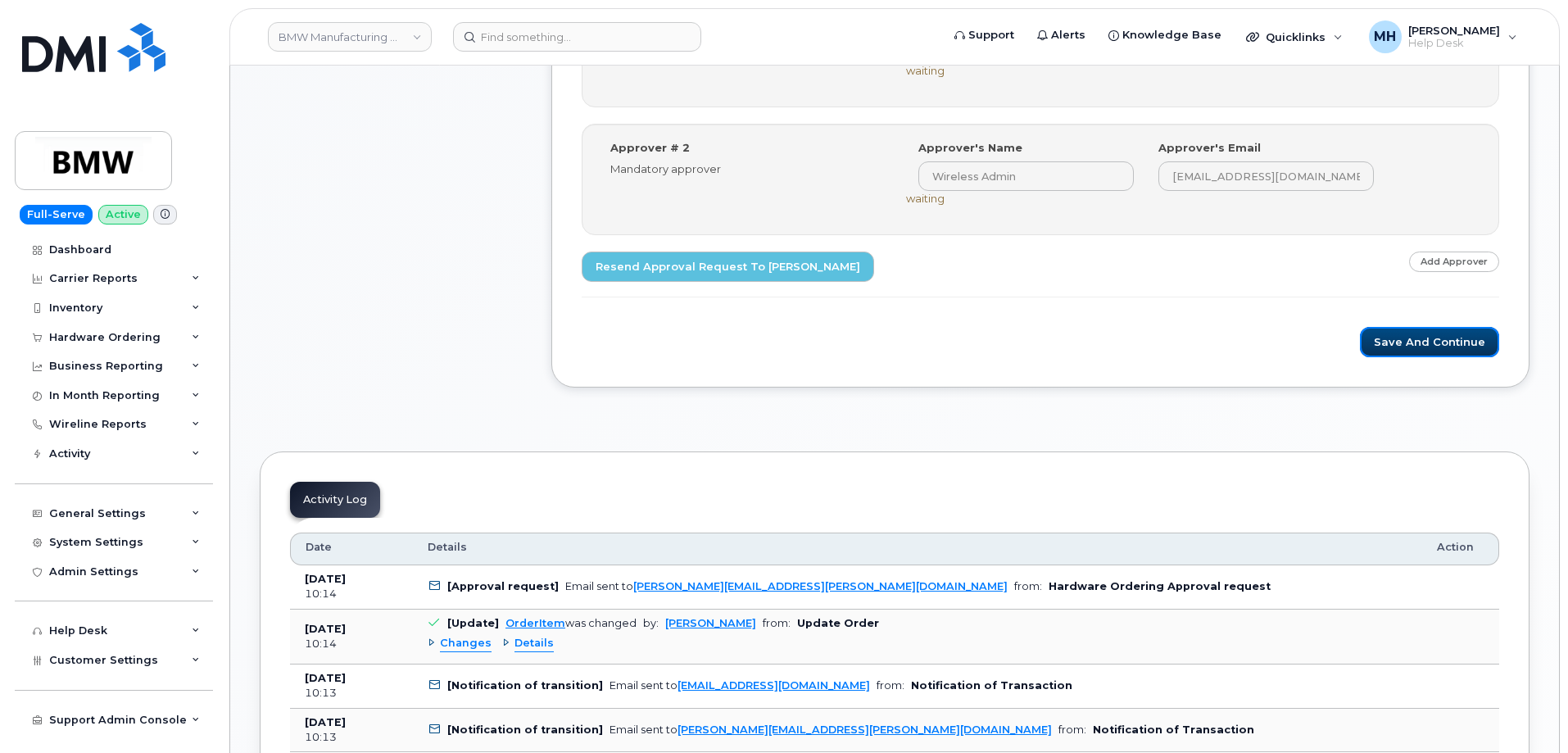
drag, startPoint x: 1382, startPoint y: 344, endPoint x: 1074, endPoint y: 134, distance: 372.8
click at [1177, 327] on div "Save and Continue" at bounding box center [1040, 342] width 917 height 30
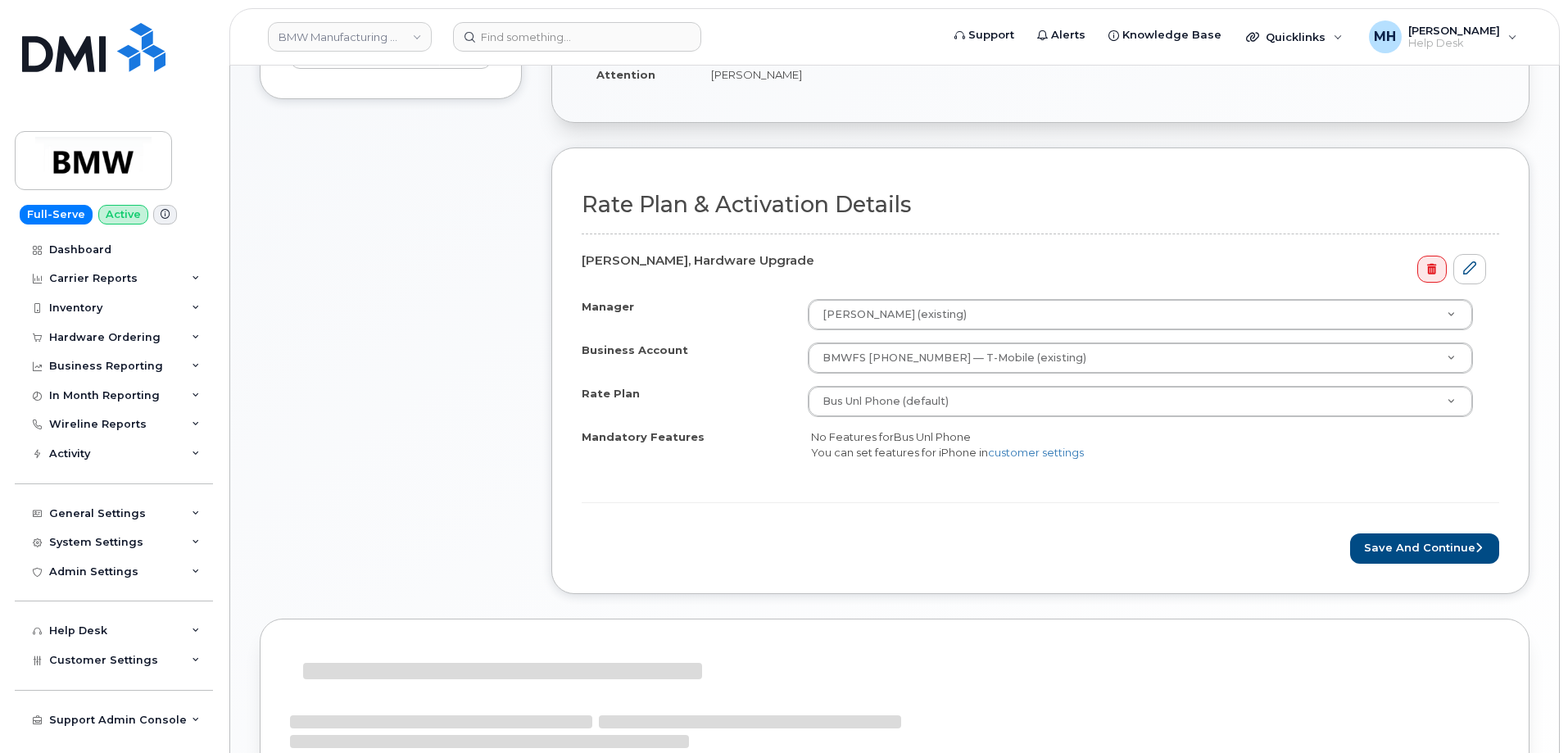
scroll to position [574, 0]
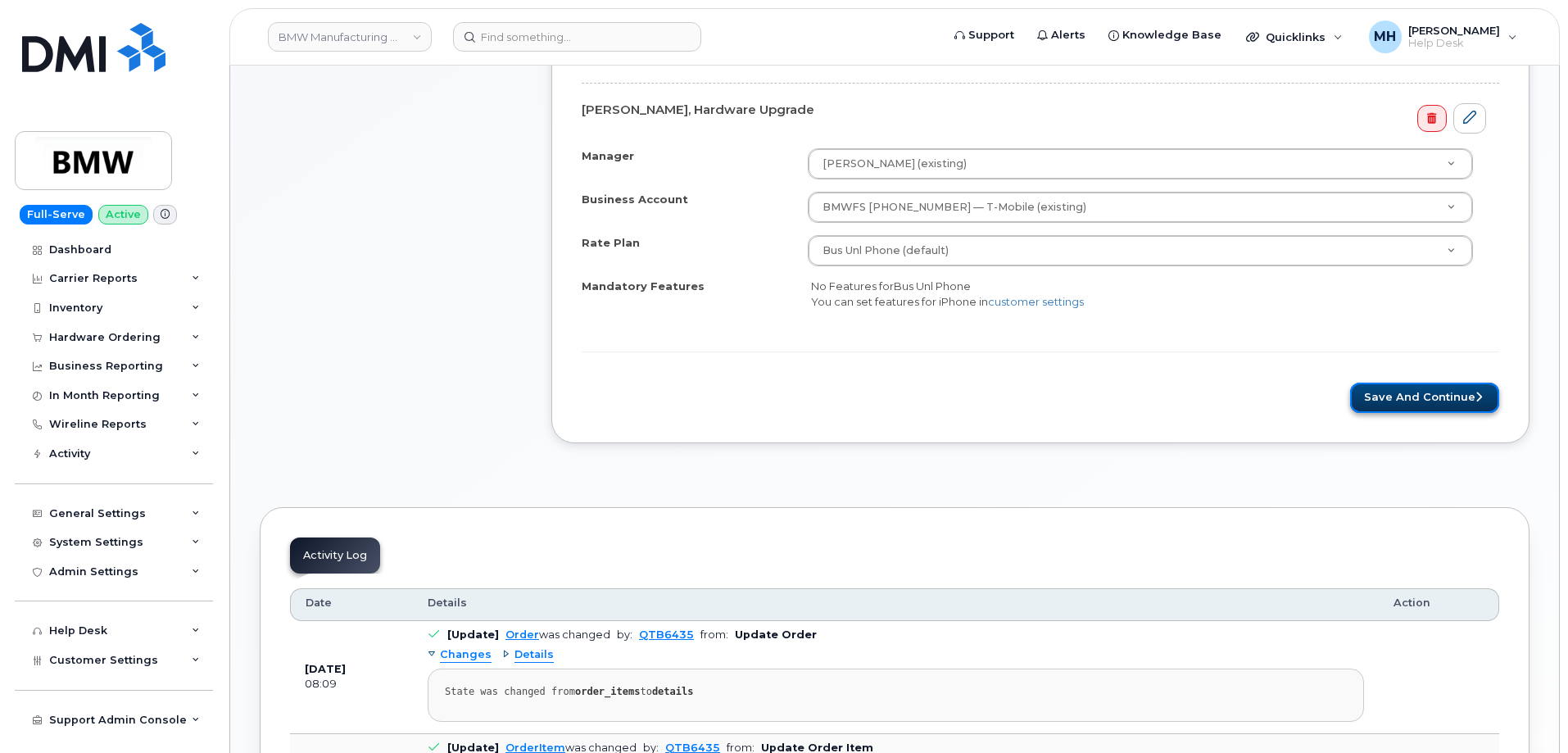
click at [1382, 408] on button "Save and Continue" at bounding box center [1424, 397] width 149 height 30
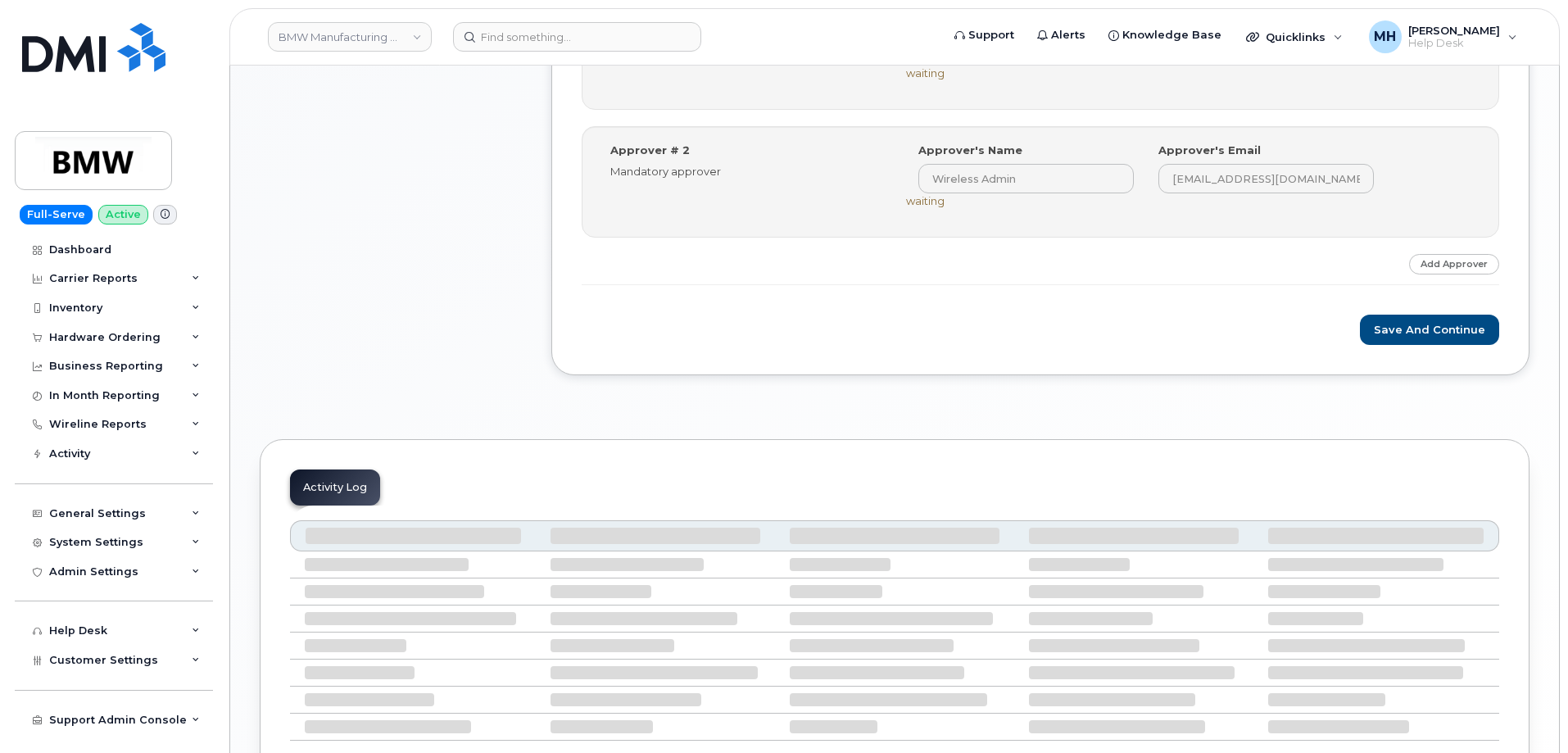
scroll to position [819, 0]
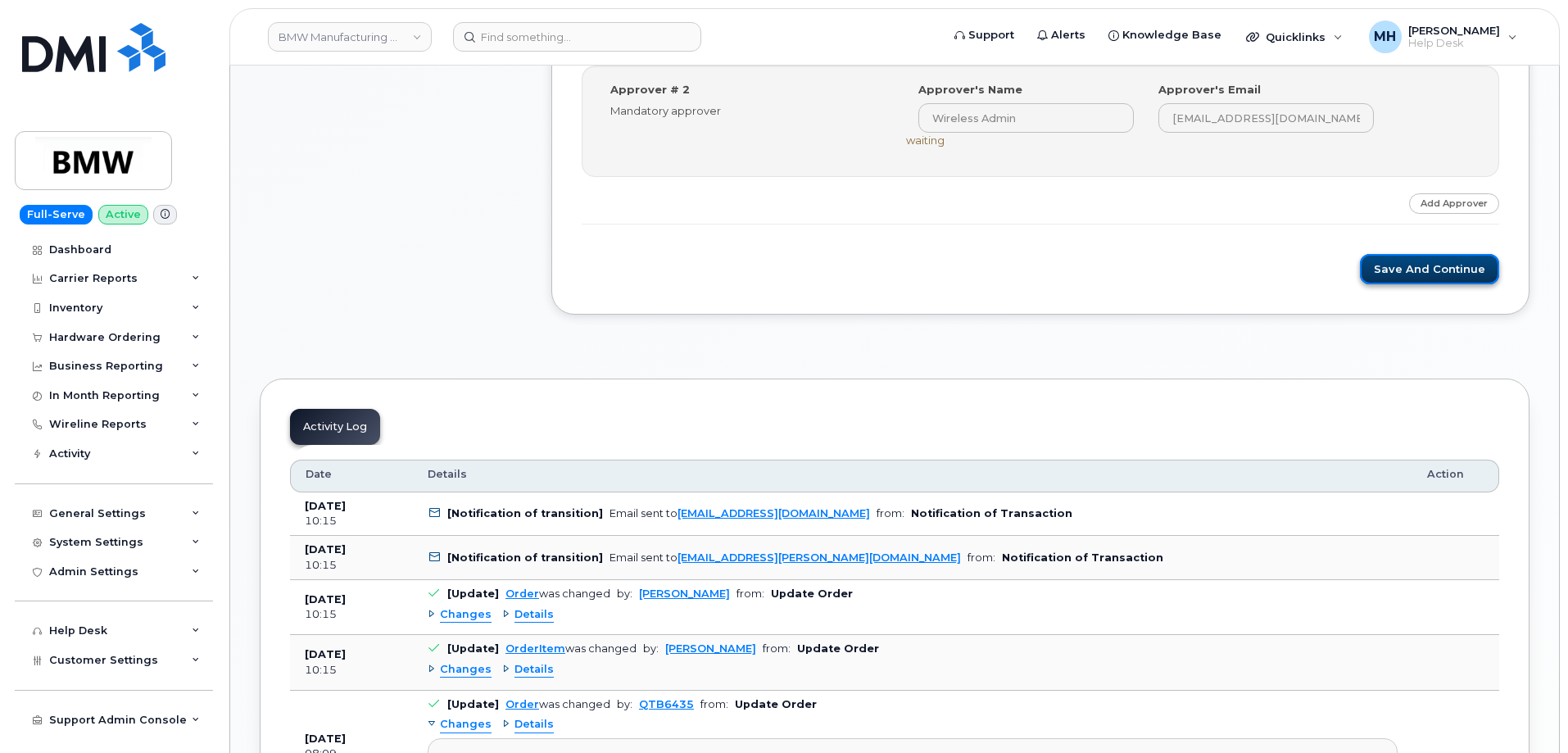
click at [1448, 283] on button "Save and Continue" at bounding box center [1429, 269] width 139 height 30
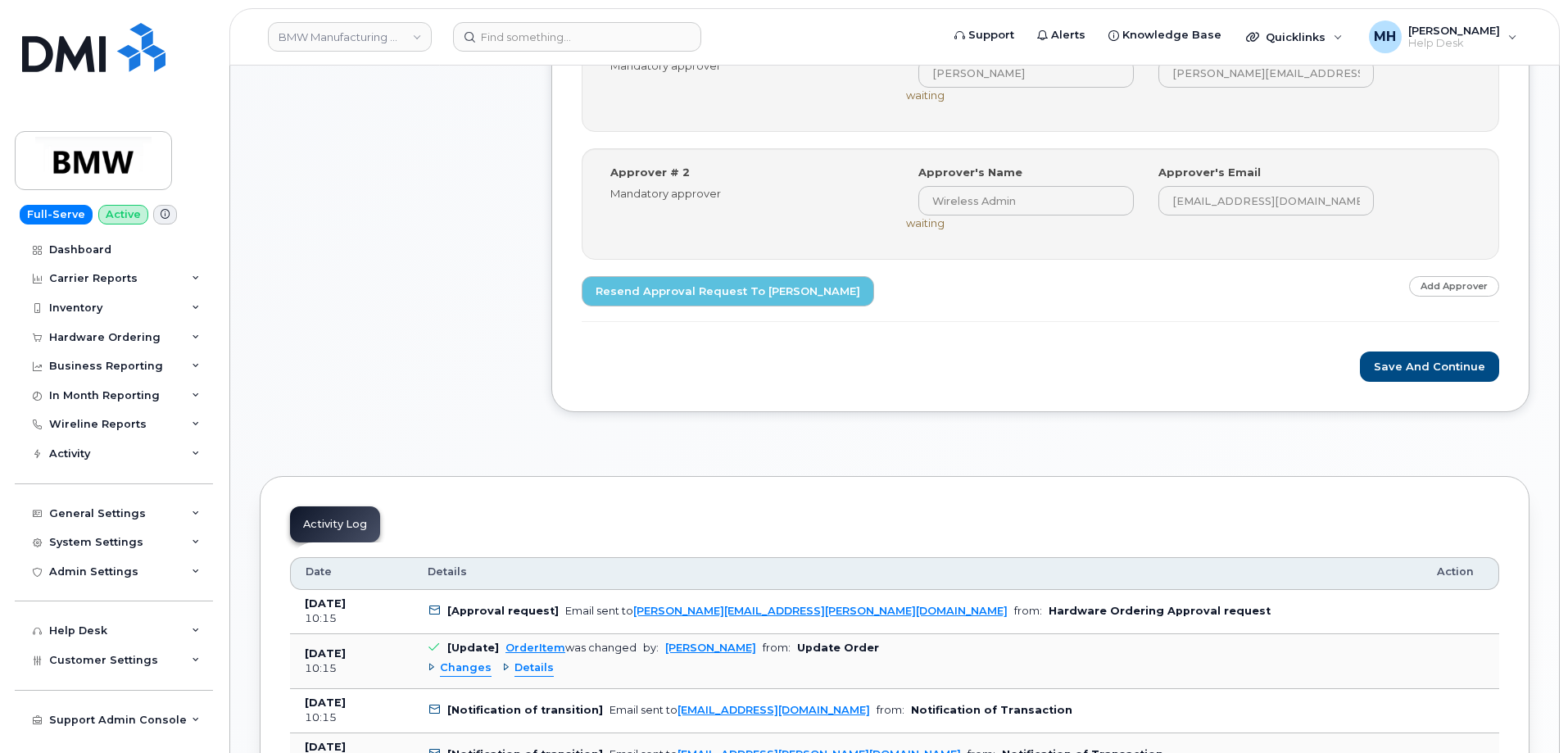
scroll to position [737, 0]
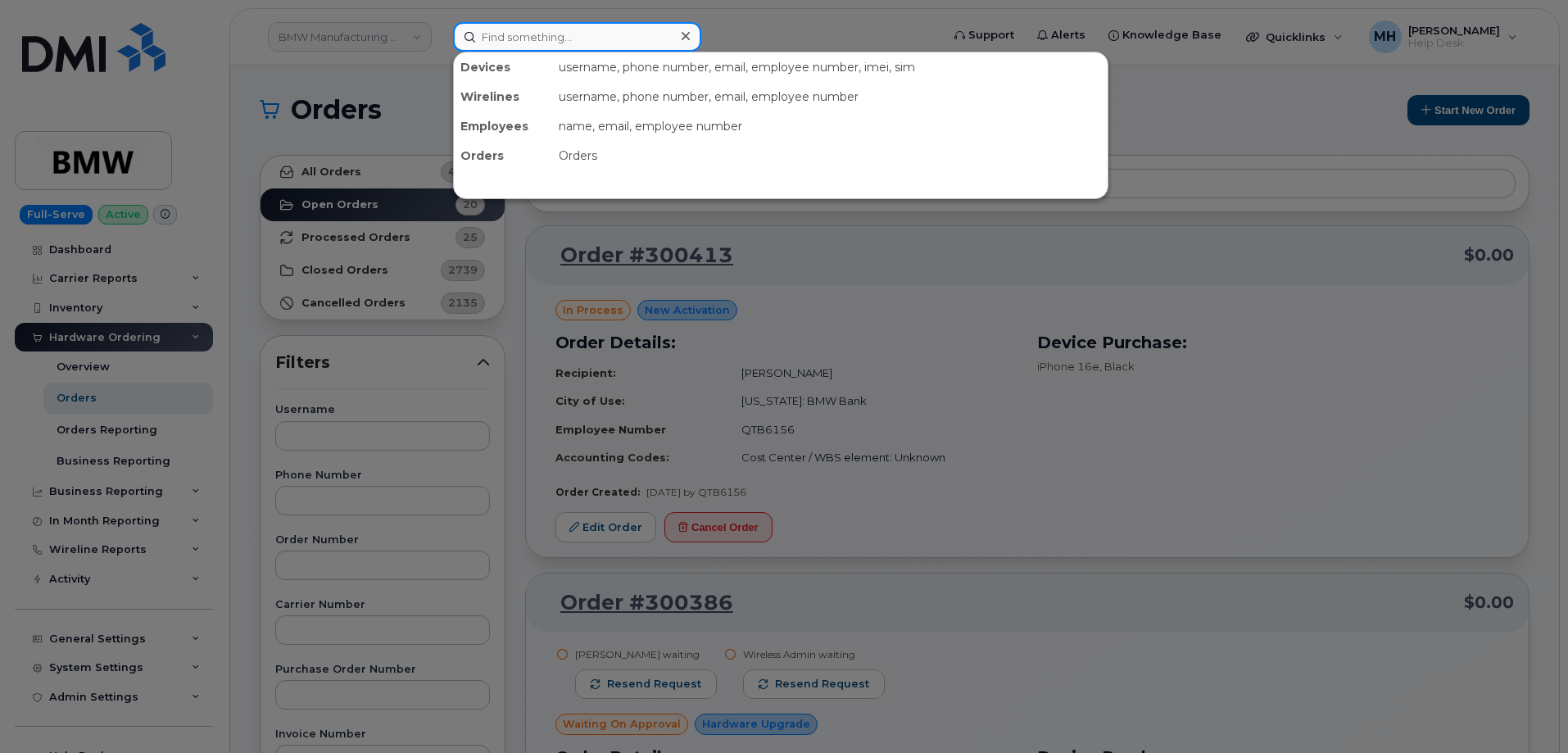
click at [543, 36] on input at bounding box center [577, 37] width 248 height 29
paste input "270-766-4359"
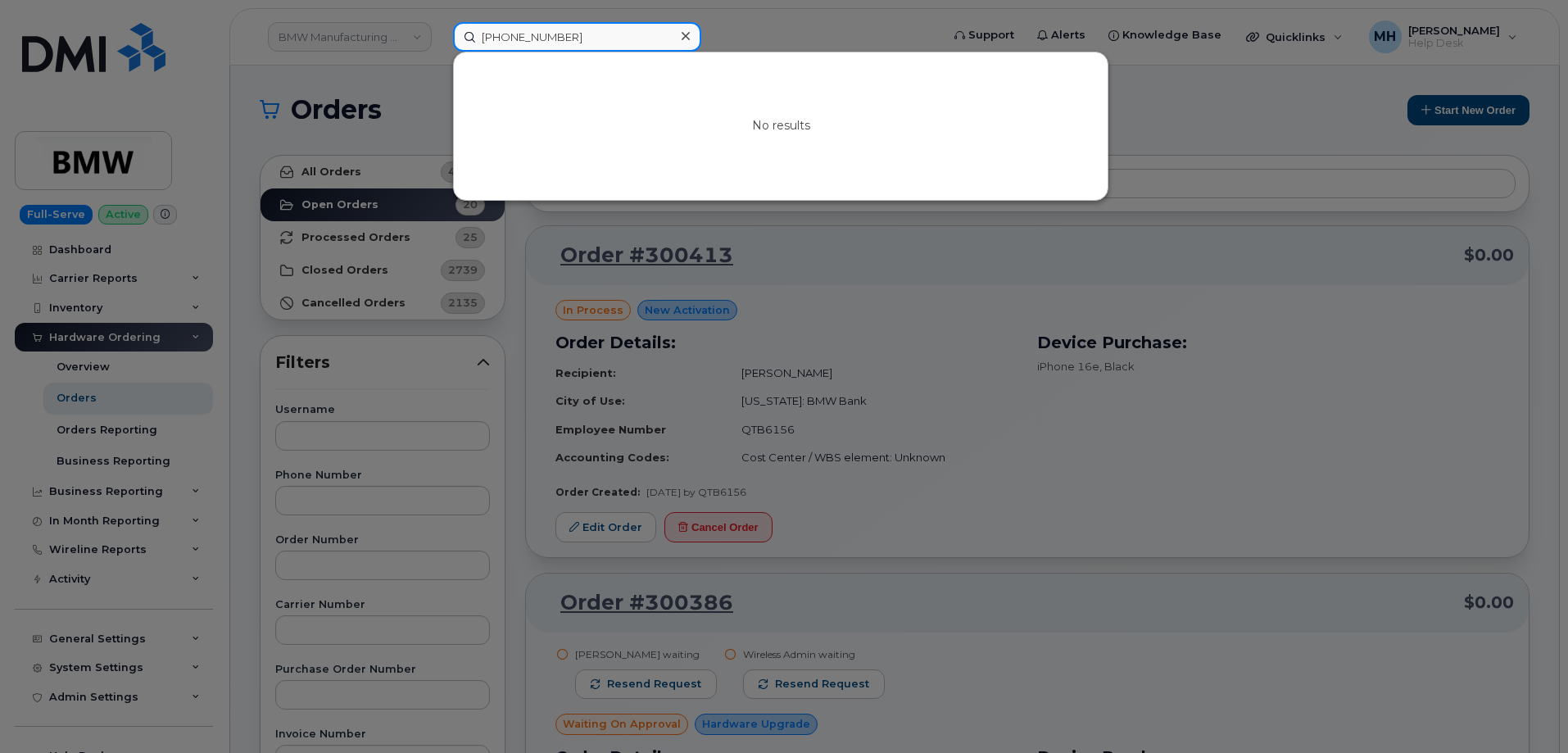
paste input "Joshua Thomas"
drag, startPoint x: 603, startPoint y: 32, endPoint x: 433, endPoint y: 31, distance: 170.0
click at [440, 31] on div "270-766-4359 No results" at bounding box center [691, 37] width 503 height 29
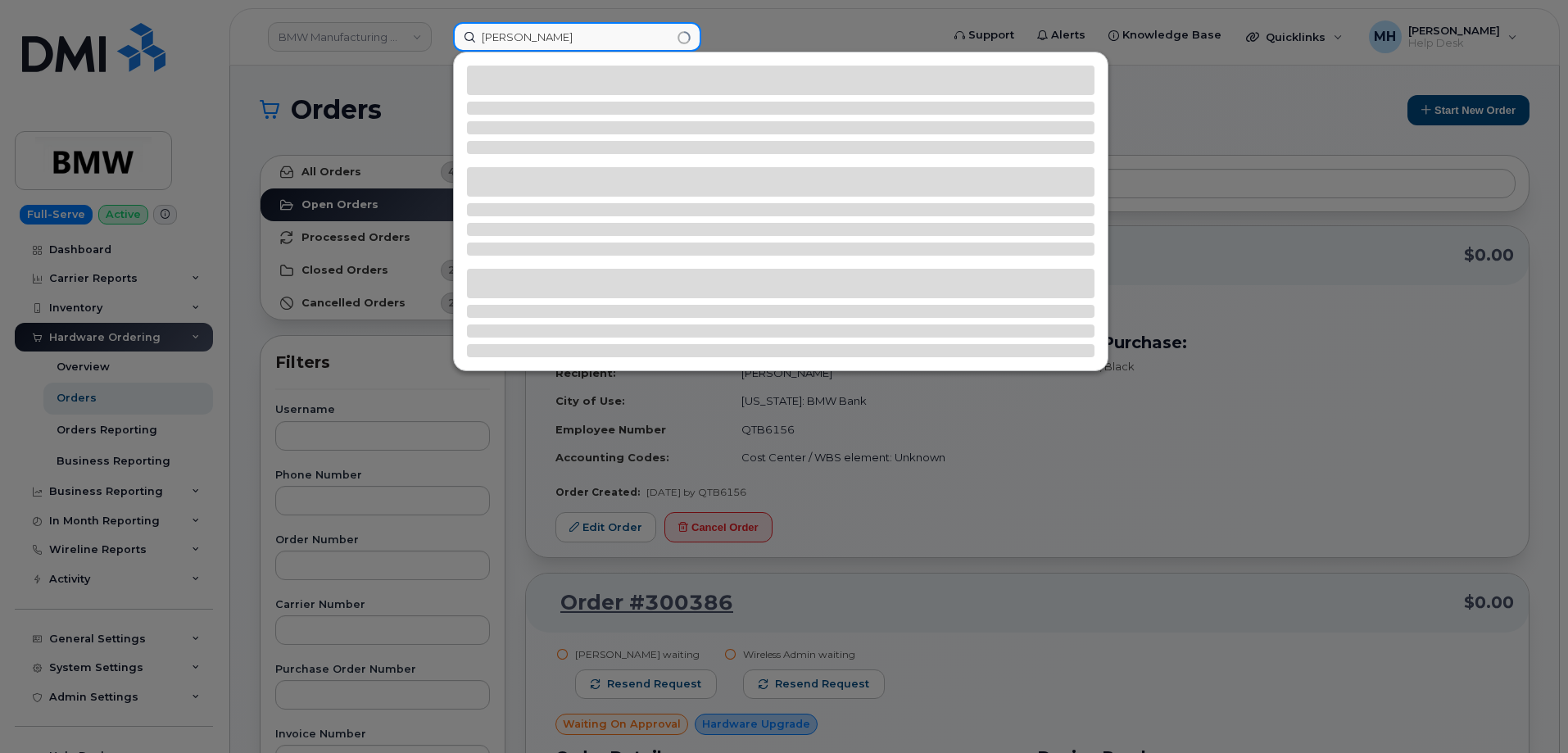
type input "Joshua Thomas"
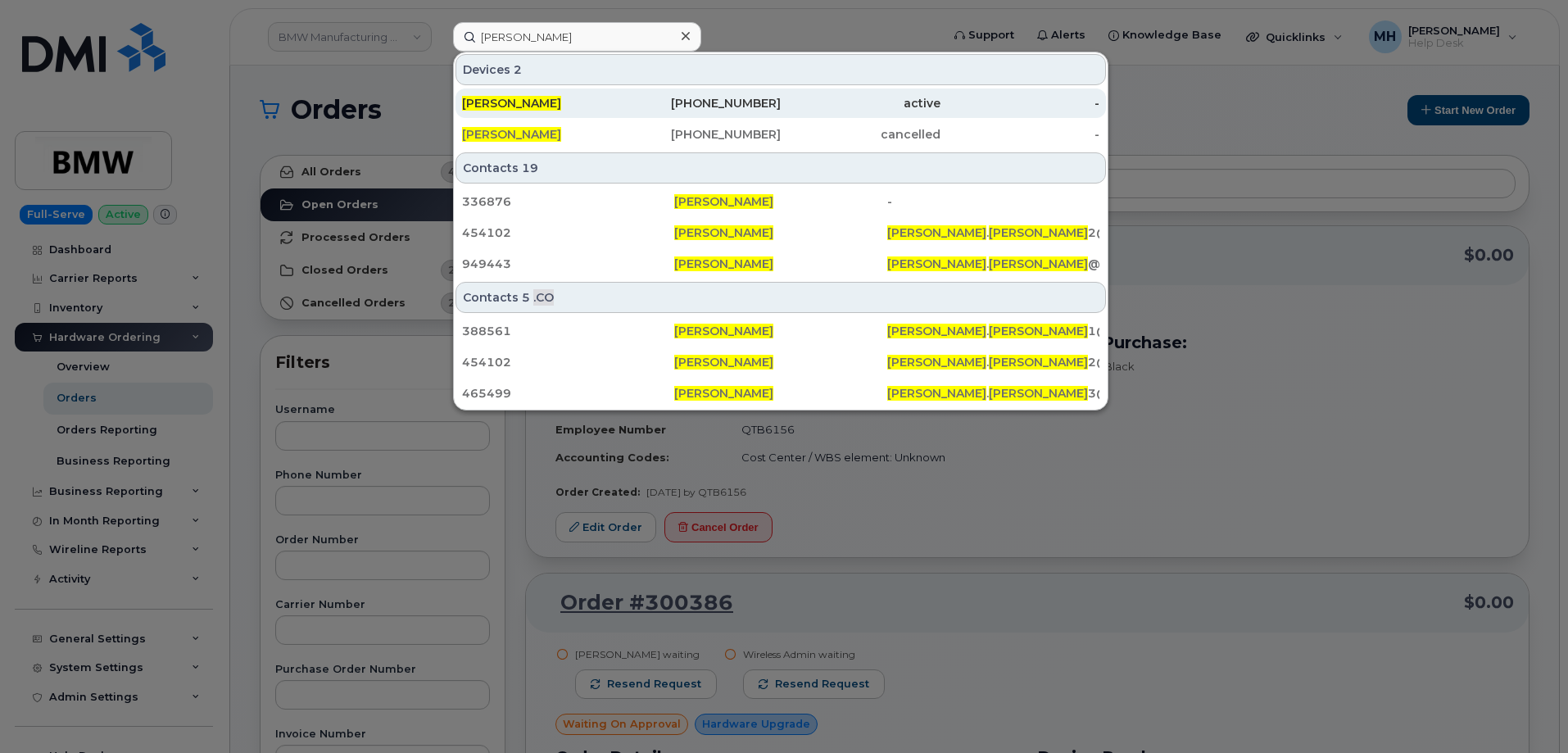
click at [650, 113] on div "337-591-4216" at bounding box center [701, 103] width 160 height 29
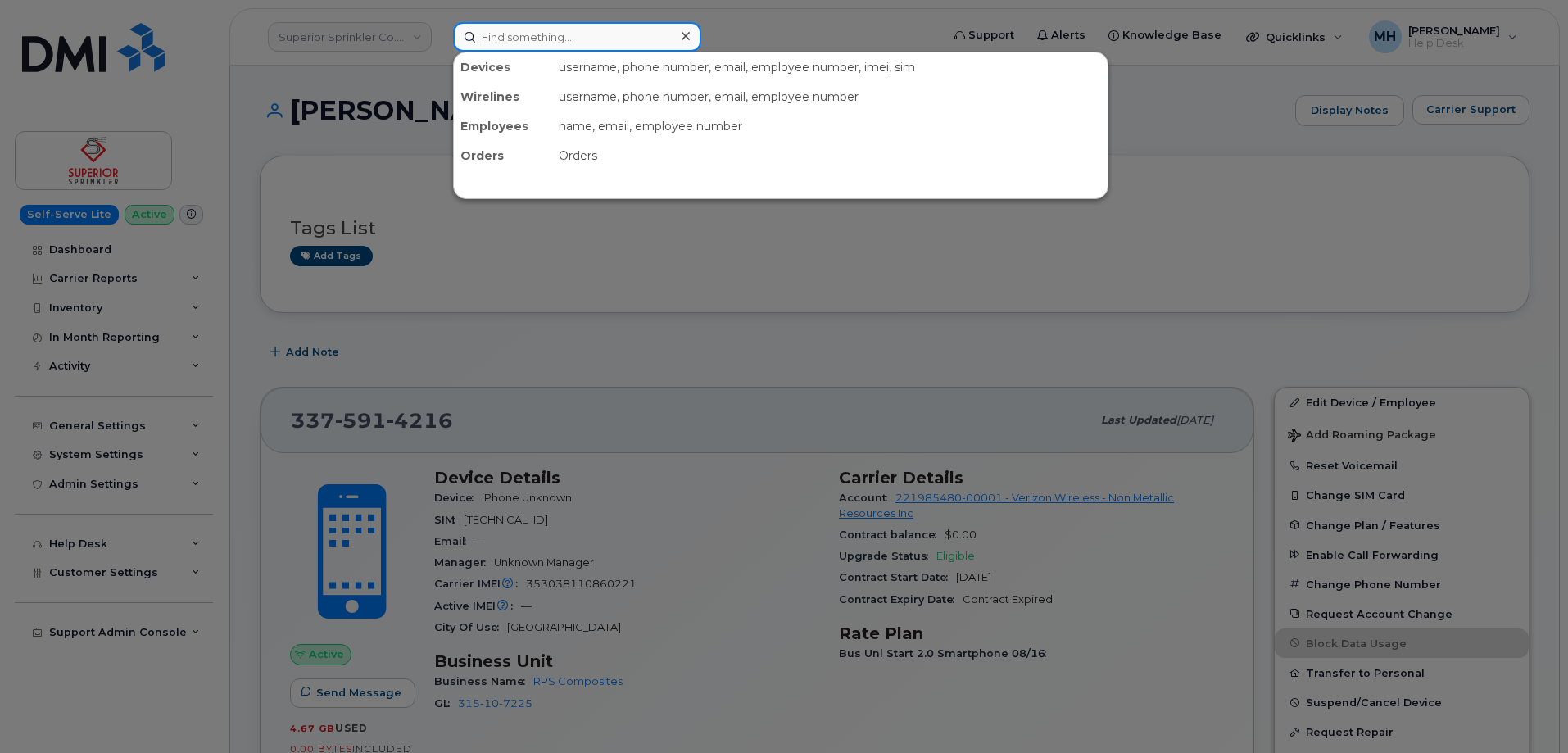
click at [515, 31] on input at bounding box center [577, 37] width 248 height 29
paste input "(832) 765-2323"
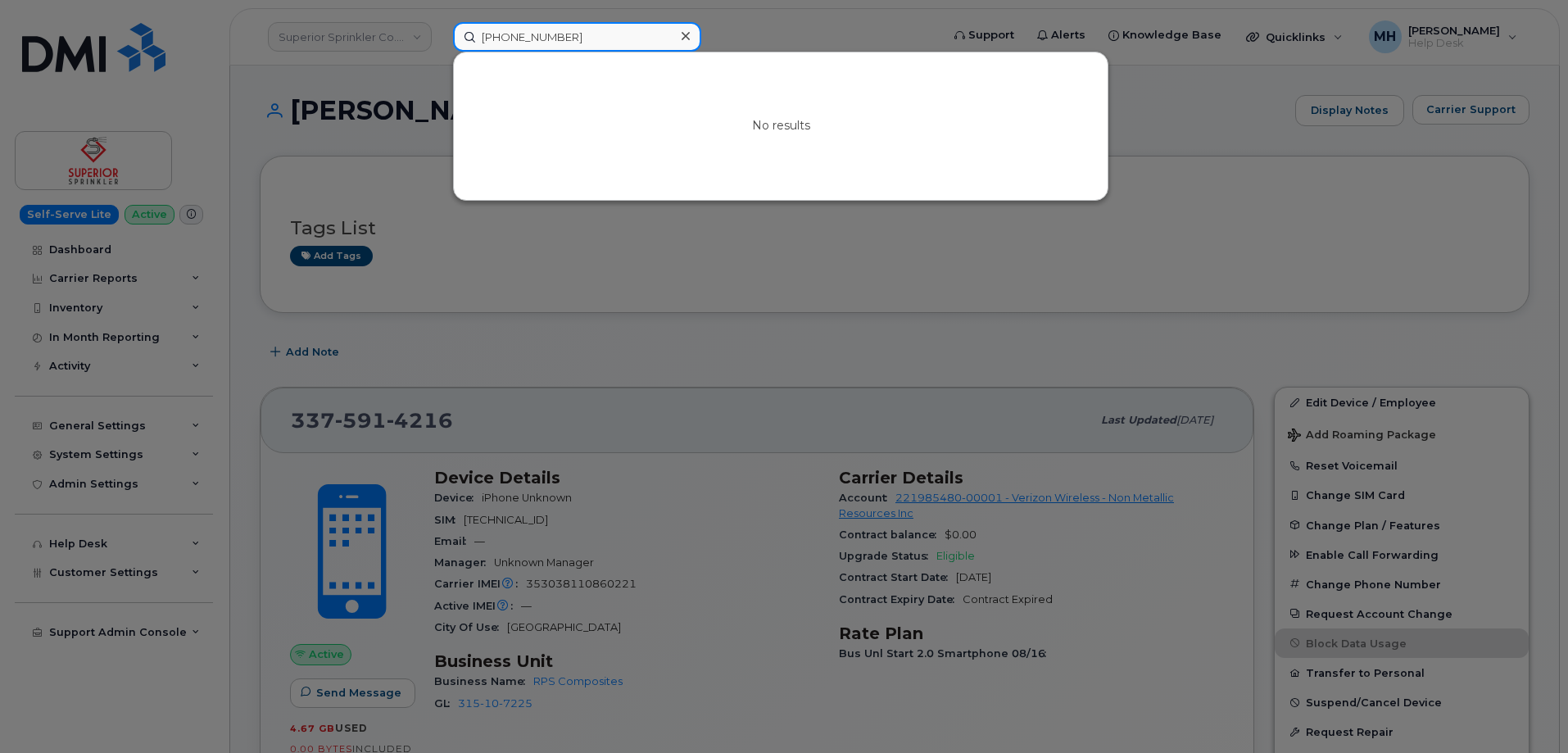
click at [514, 35] on input "(832) 765-2323" at bounding box center [577, 37] width 248 height 29
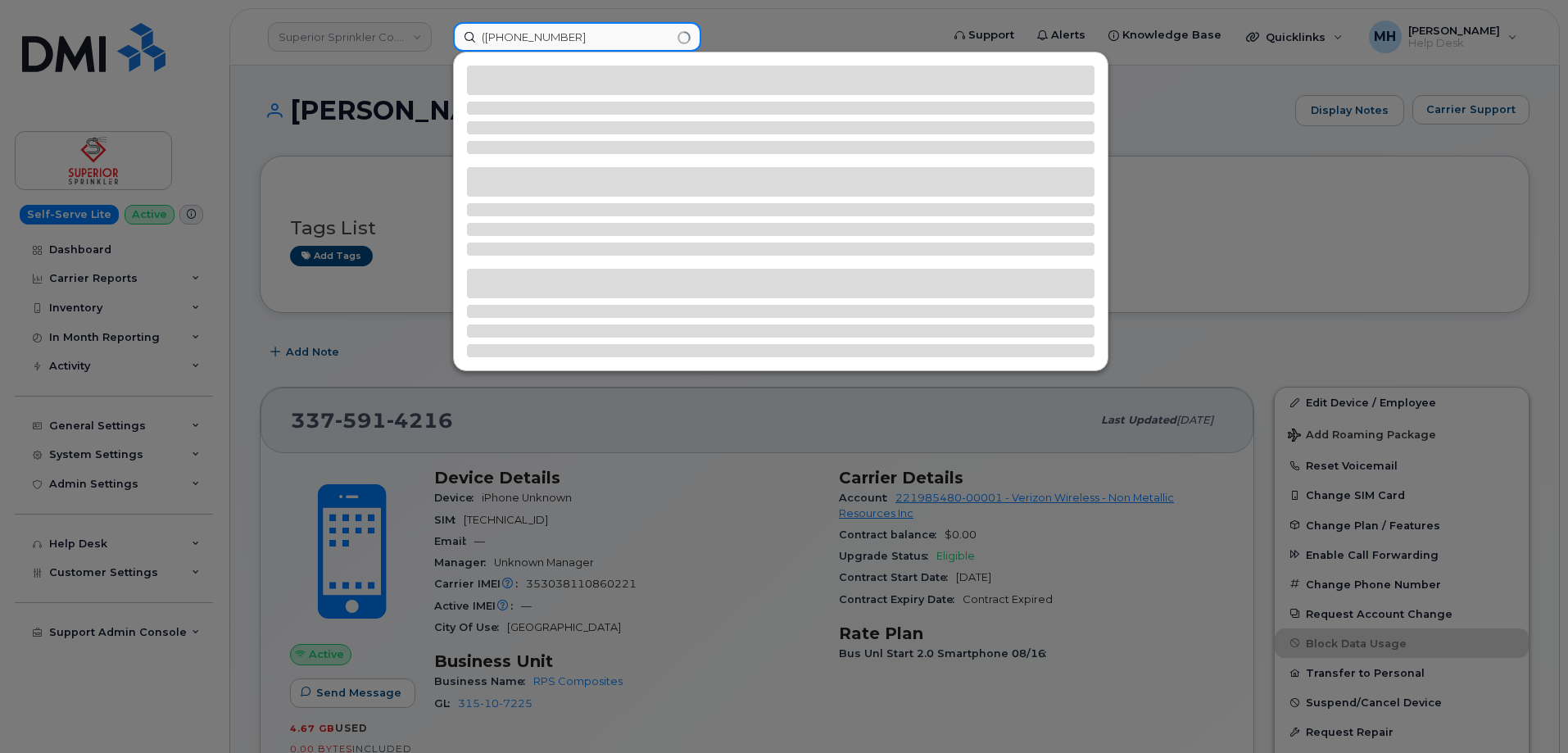
click at [481, 38] on input "(832-765-2323" at bounding box center [577, 37] width 248 height 29
click at [483, 39] on input "(832-765-2323" at bounding box center [577, 37] width 248 height 29
type input "832-765-2323"
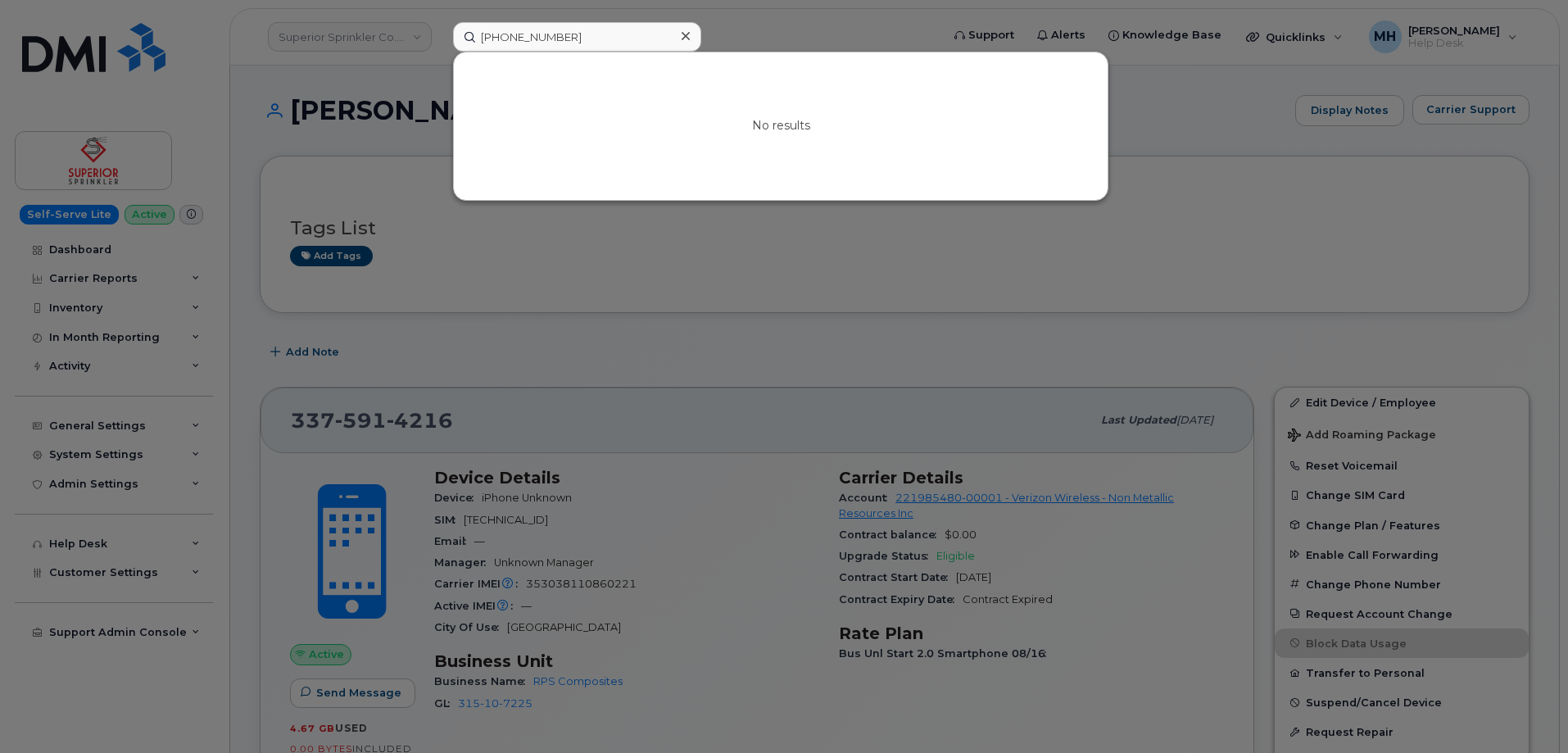
click at [577, 276] on div at bounding box center [784, 376] width 1568 height 753
